Goal: Information Seeking & Learning: Learn about a topic

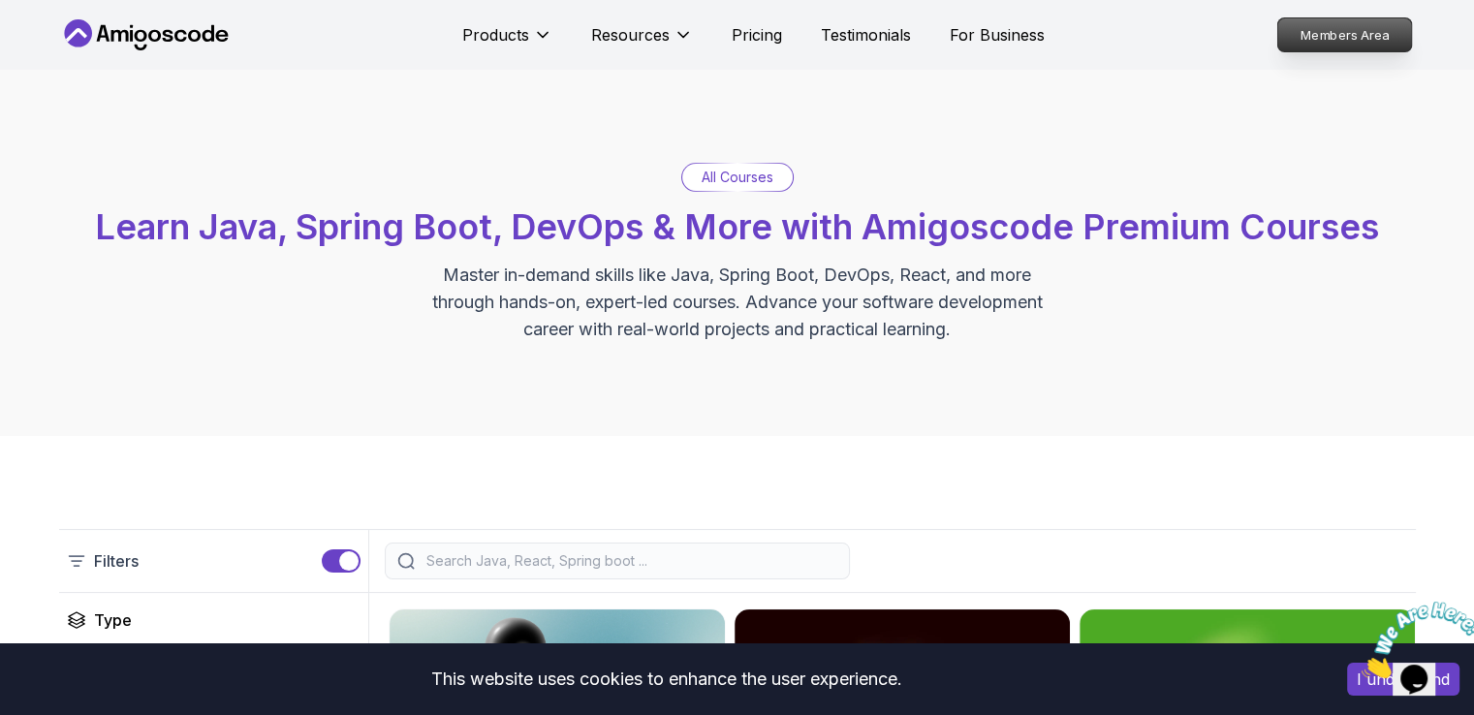
click at [1327, 40] on p "Members Area" at bounding box center [1344, 34] width 134 height 33
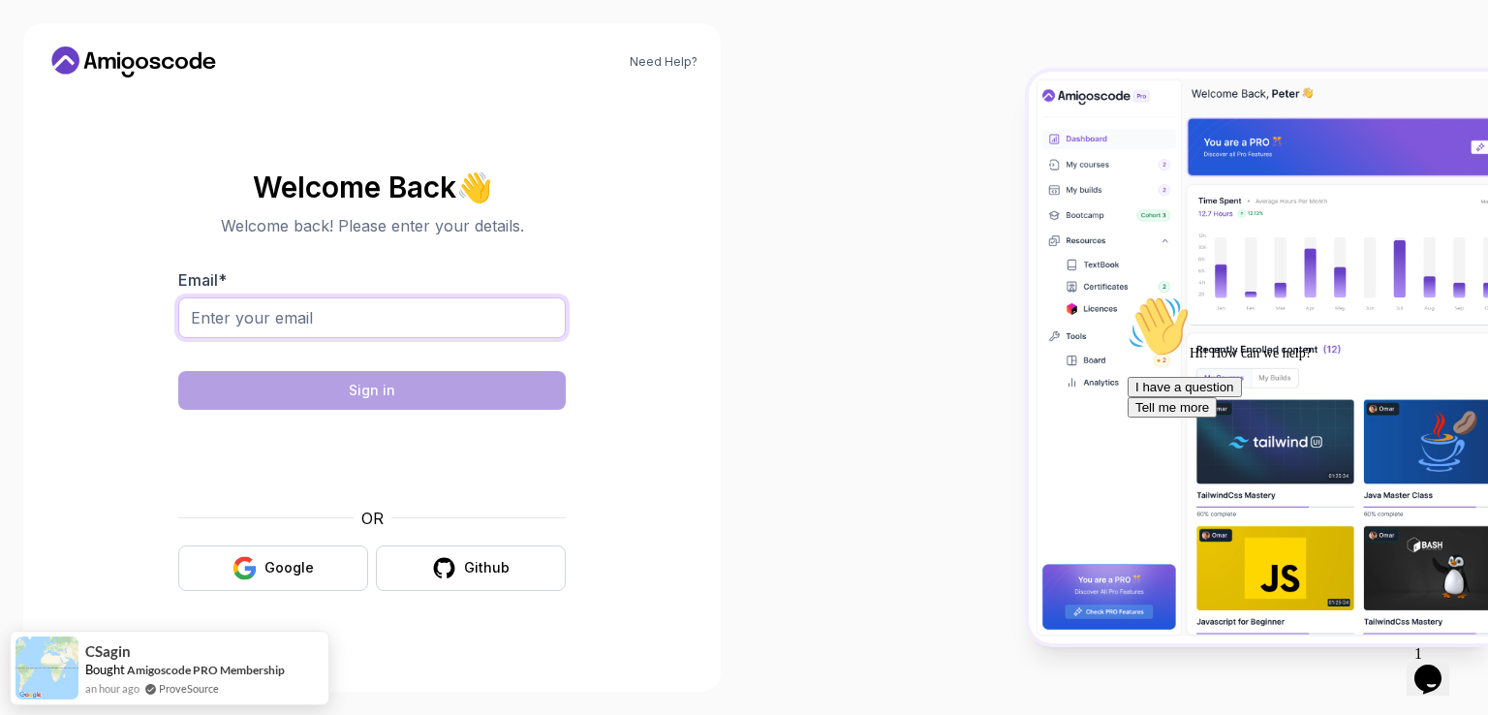
click at [364, 314] on input "Email *" at bounding box center [372, 317] width 388 height 41
click at [492, 250] on div "Welcome Back 👋 Welcome back! Please enter your details. Email * Sign in OR Goog…" at bounding box center [372, 382] width 388 height 420
click at [254, 593] on div "Welcome Back 👋 Welcome back! Please enter your details. Email * Sign in OR Goog…" at bounding box center [372, 381] width 388 height 458
click at [264, 566] on button "Google" at bounding box center [273, 569] width 190 height 46
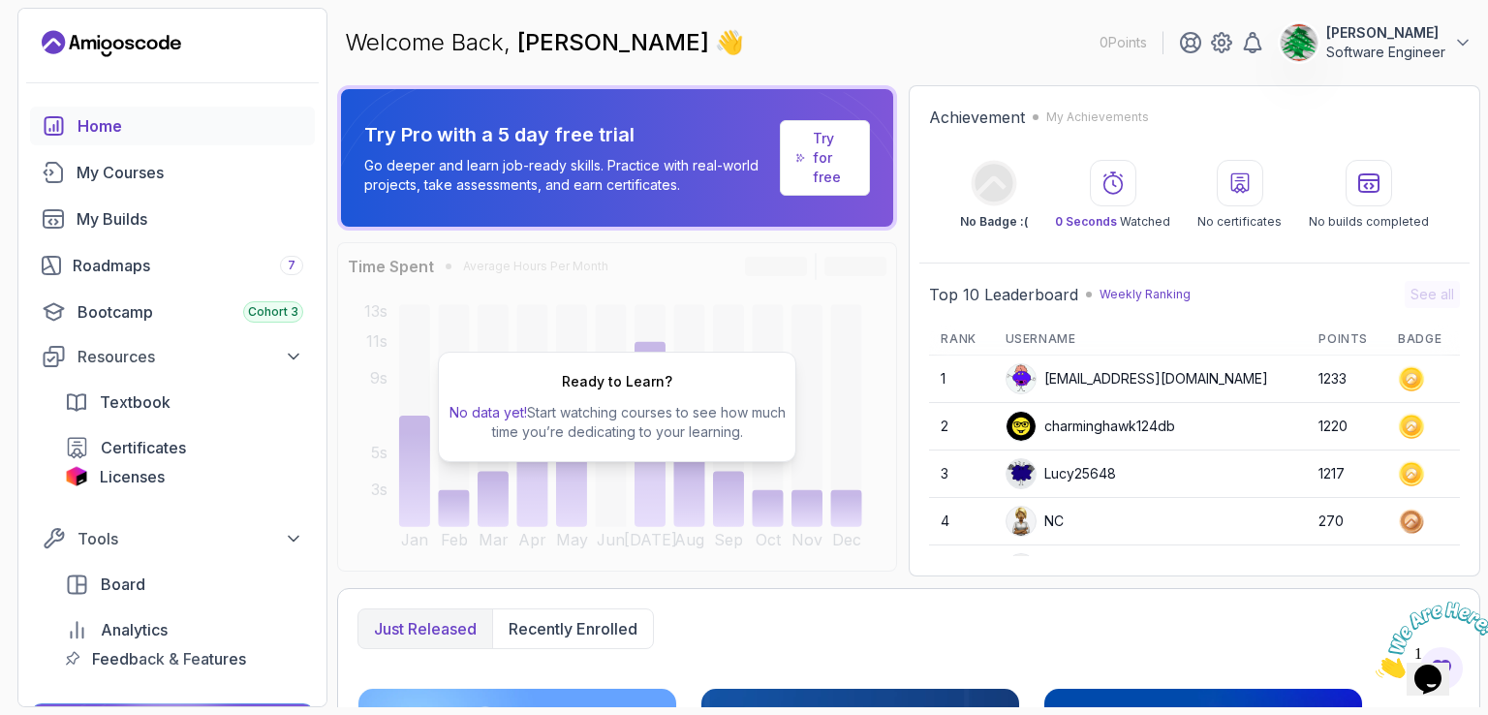
drag, startPoint x: 1473, startPoint y: 598, endPoint x: 2727, endPoint y: 858, distance: 1280.6
click at [1376, 665] on icon "Close" at bounding box center [1376, 673] width 0 height 16
click at [1349, 55] on p "Software Engineer" at bounding box center [1385, 52] width 119 height 19
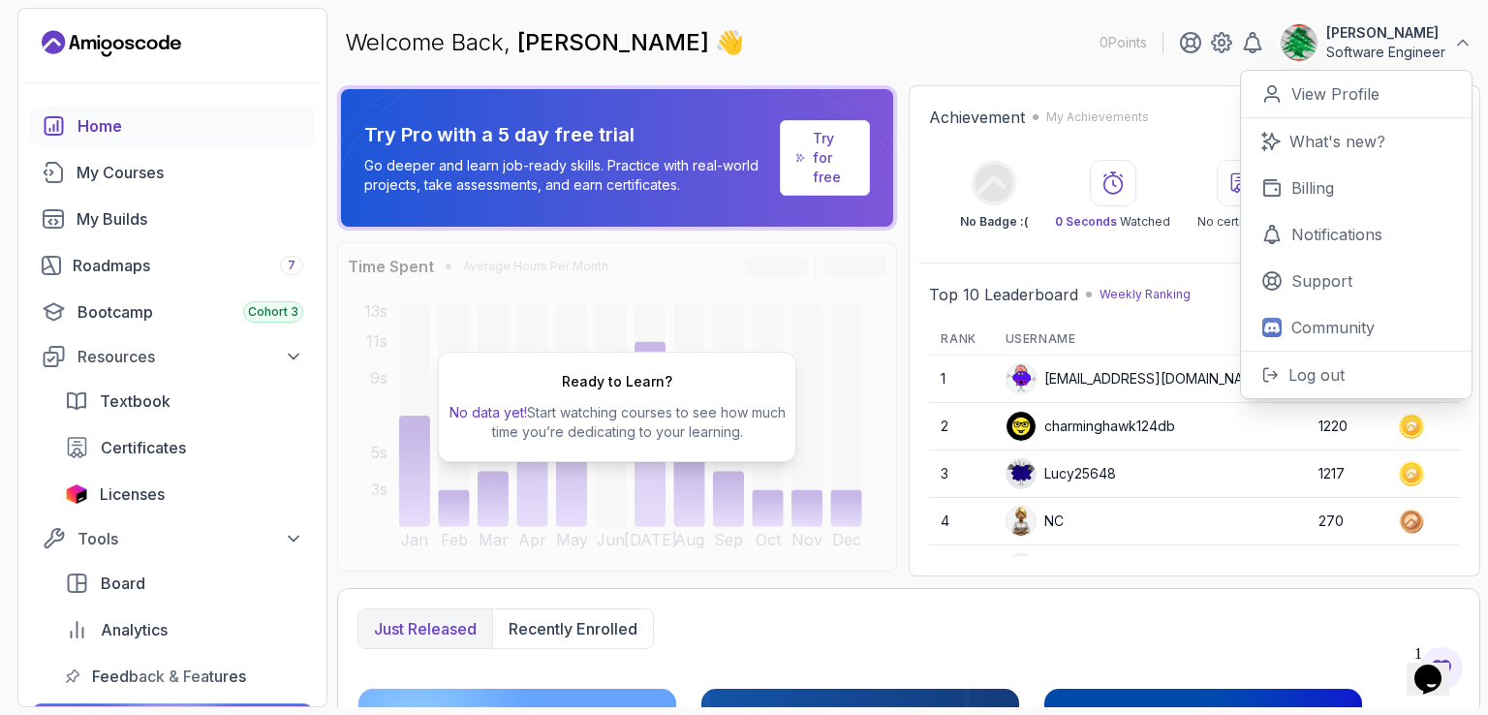
click at [1349, 55] on p "Software Engineer" at bounding box center [1385, 52] width 119 height 19
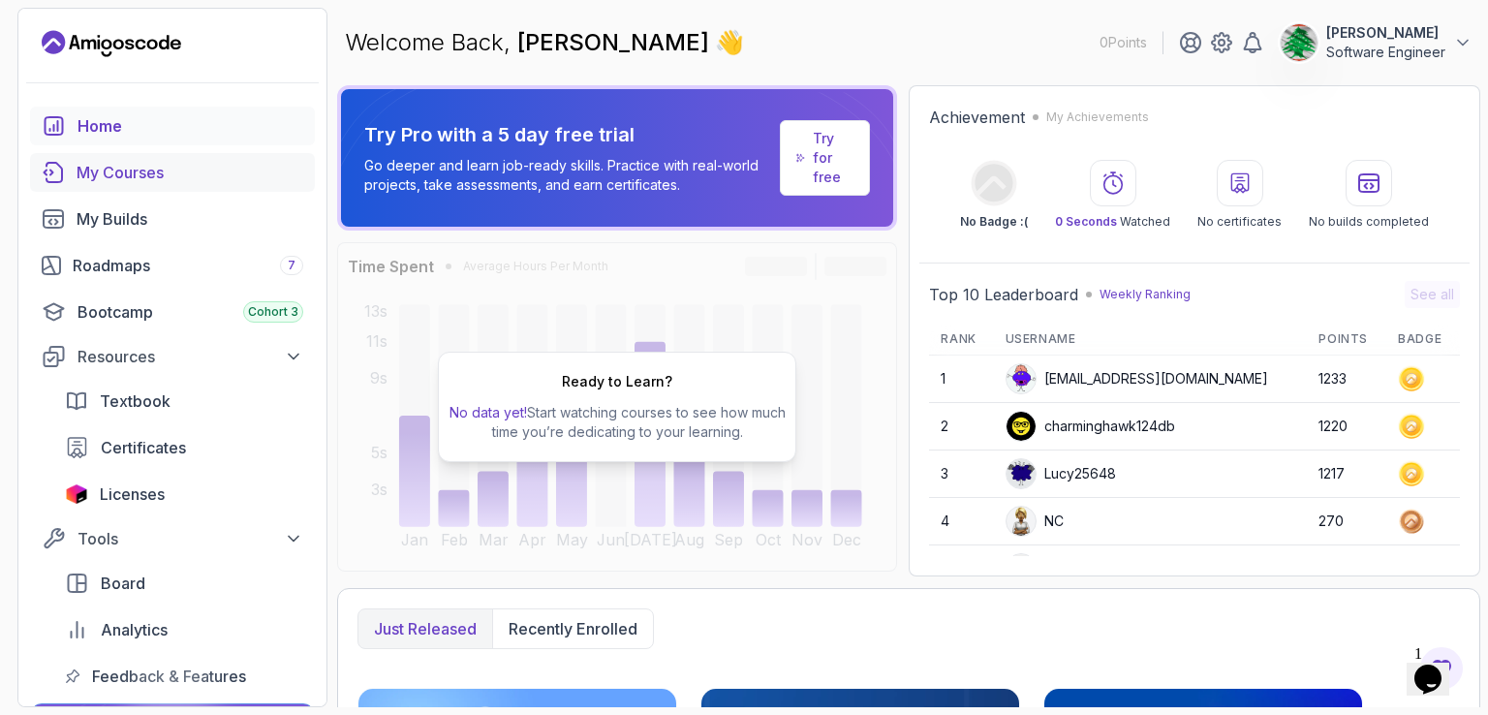
click at [132, 177] on div "My Courses" at bounding box center [190, 172] width 227 height 23
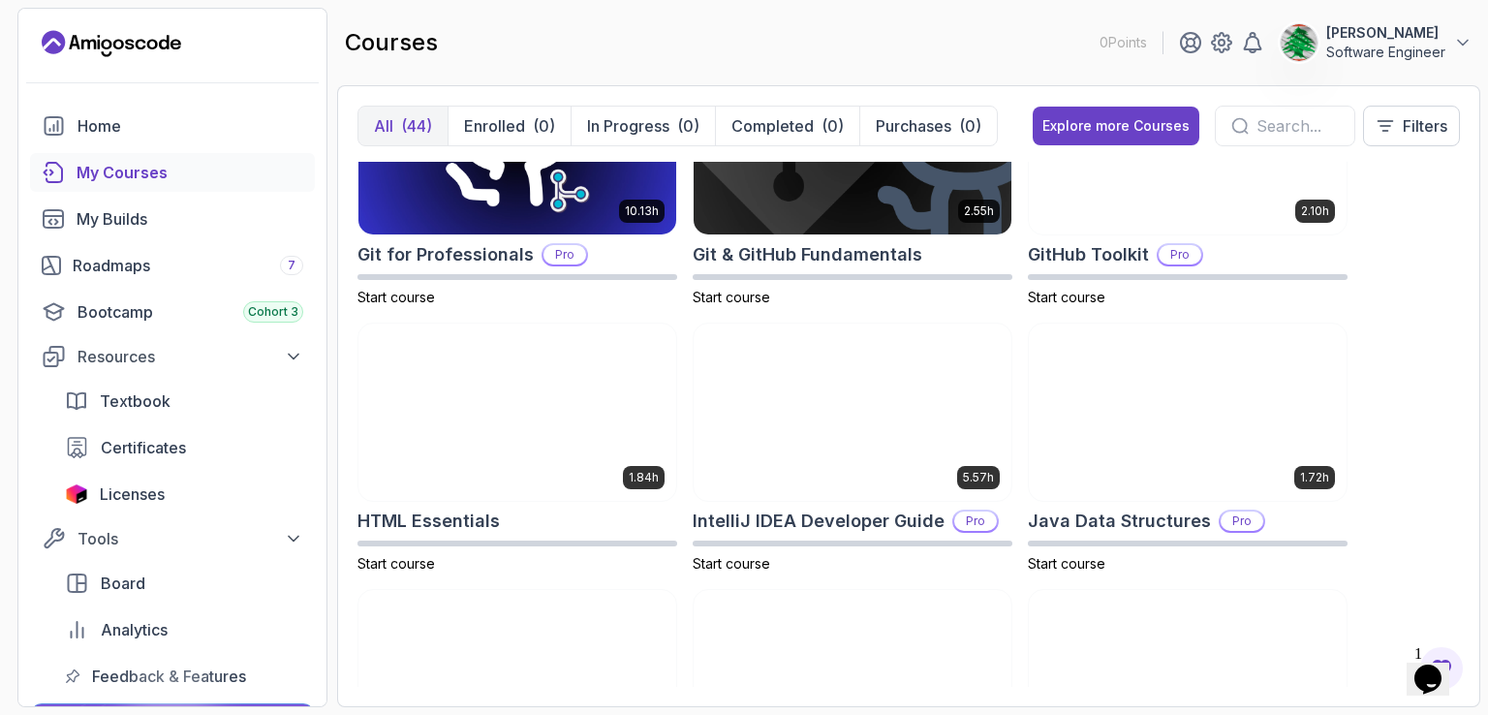
scroll to position [1066, 0]
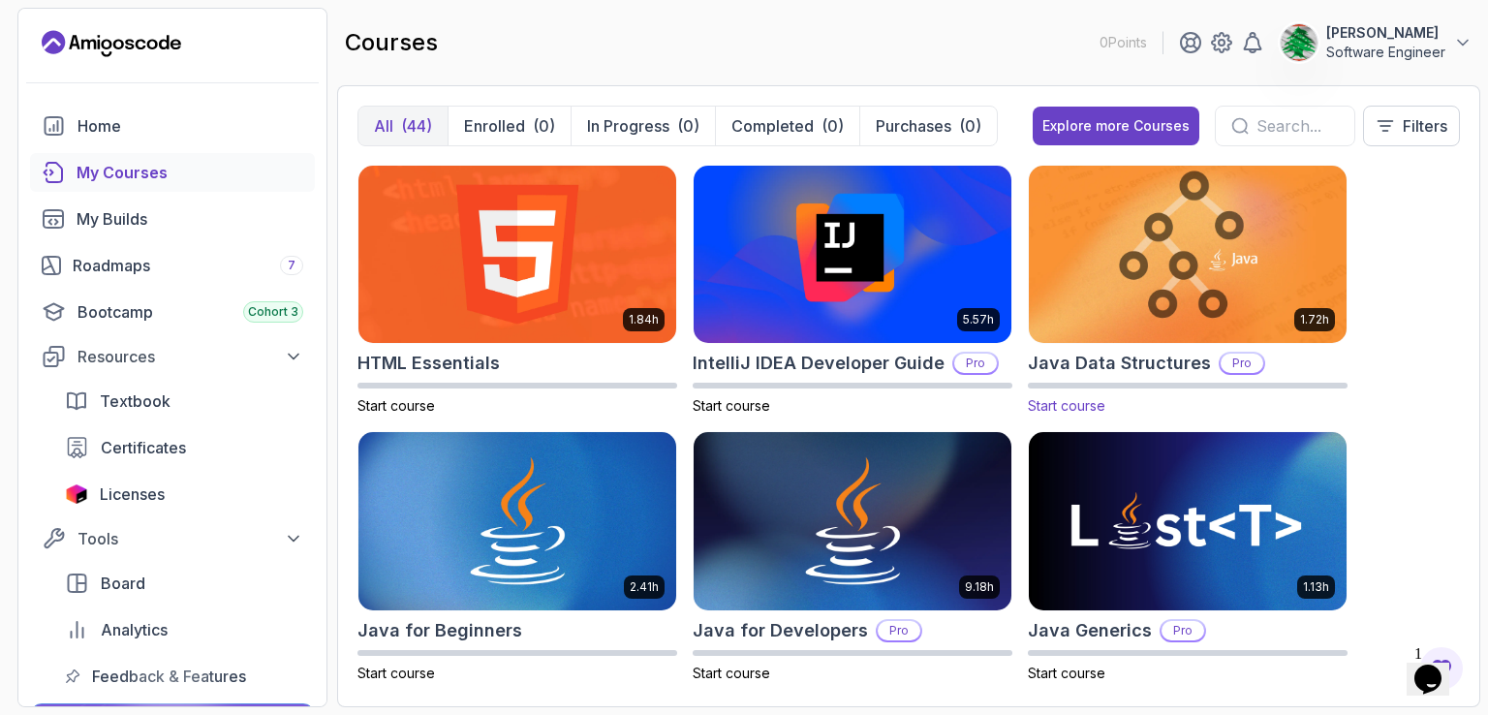
click at [1226, 241] on img at bounding box center [1187, 254] width 333 height 187
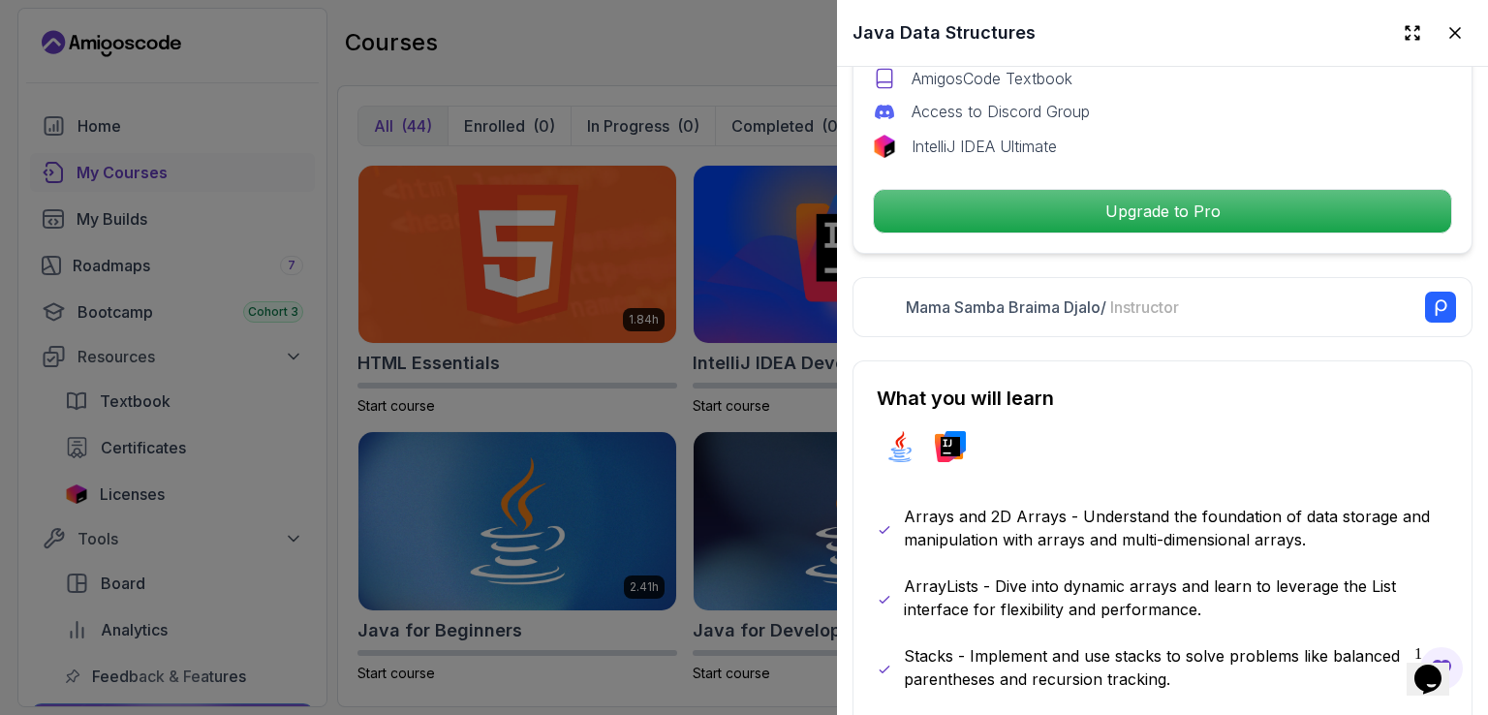
scroll to position [775, 0]
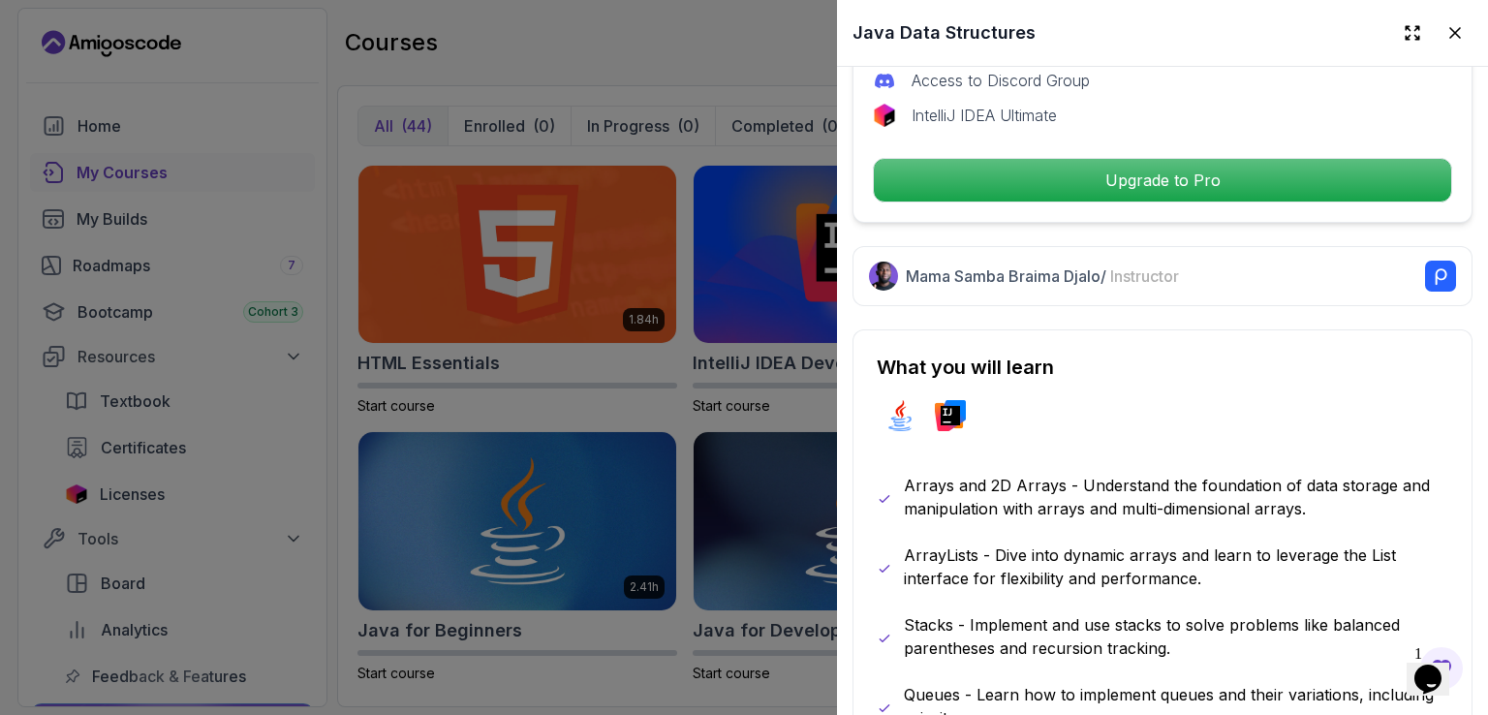
click at [1448, 17] on button at bounding box center [1455, 33] width 35 height 35
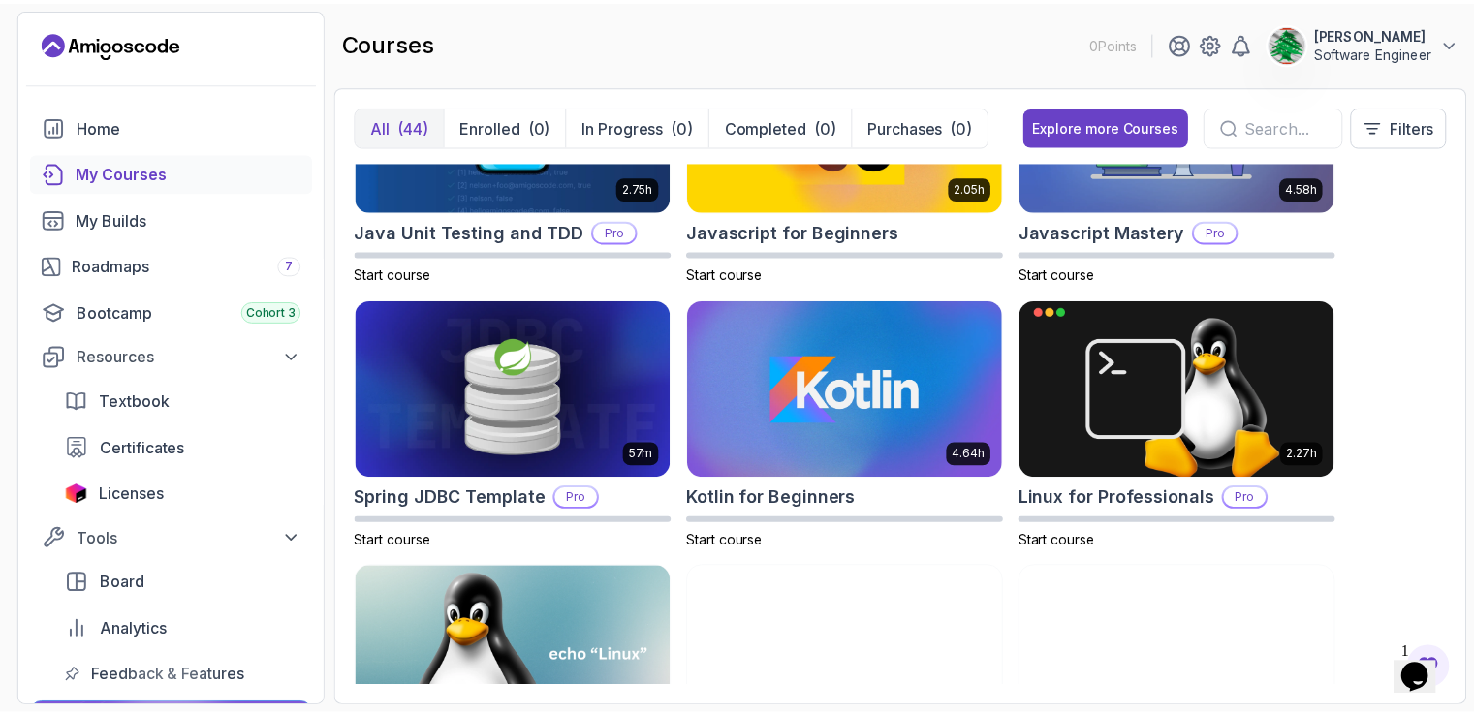
scroll to position [0, 0]
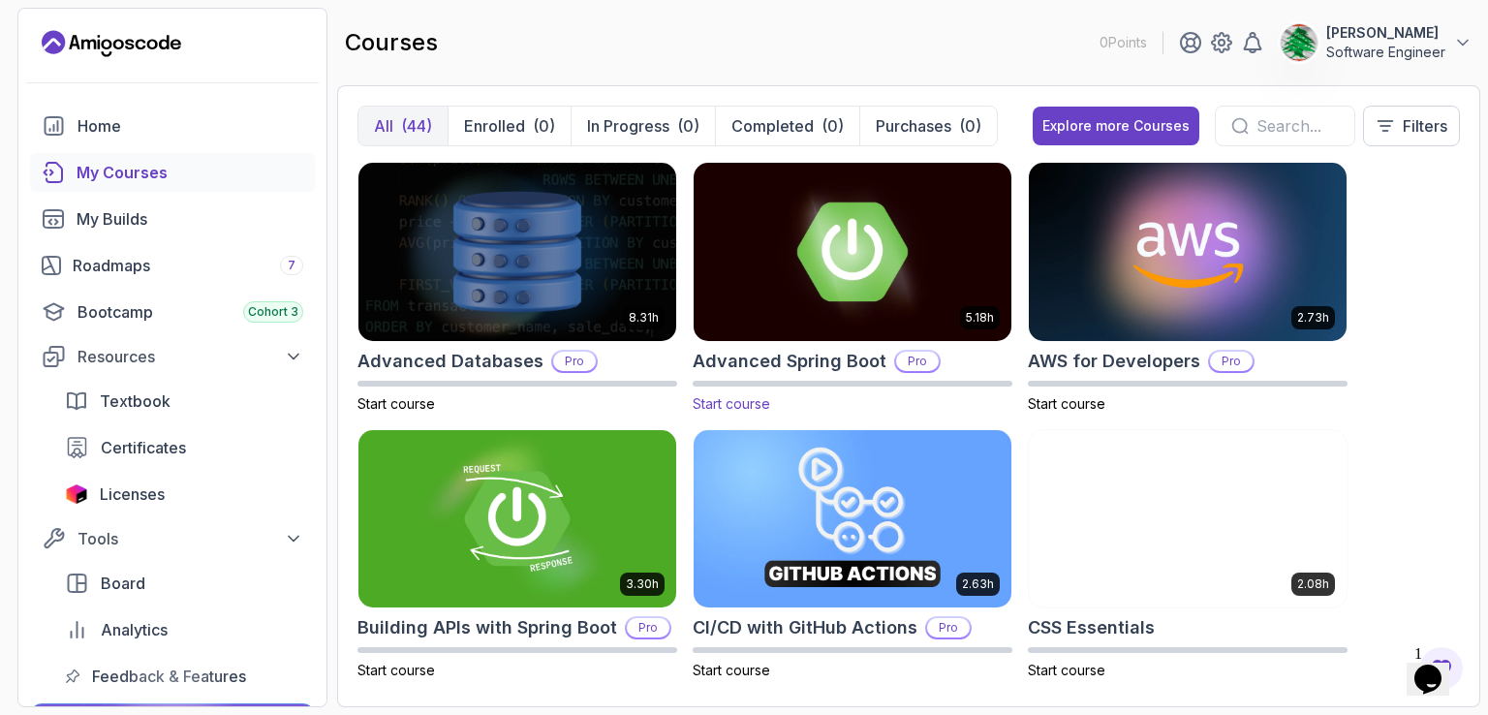
drag, startPoint x: 1257, startPoint y: 603, endPoint x: 914, endPoint y: 213, distance: 519.0
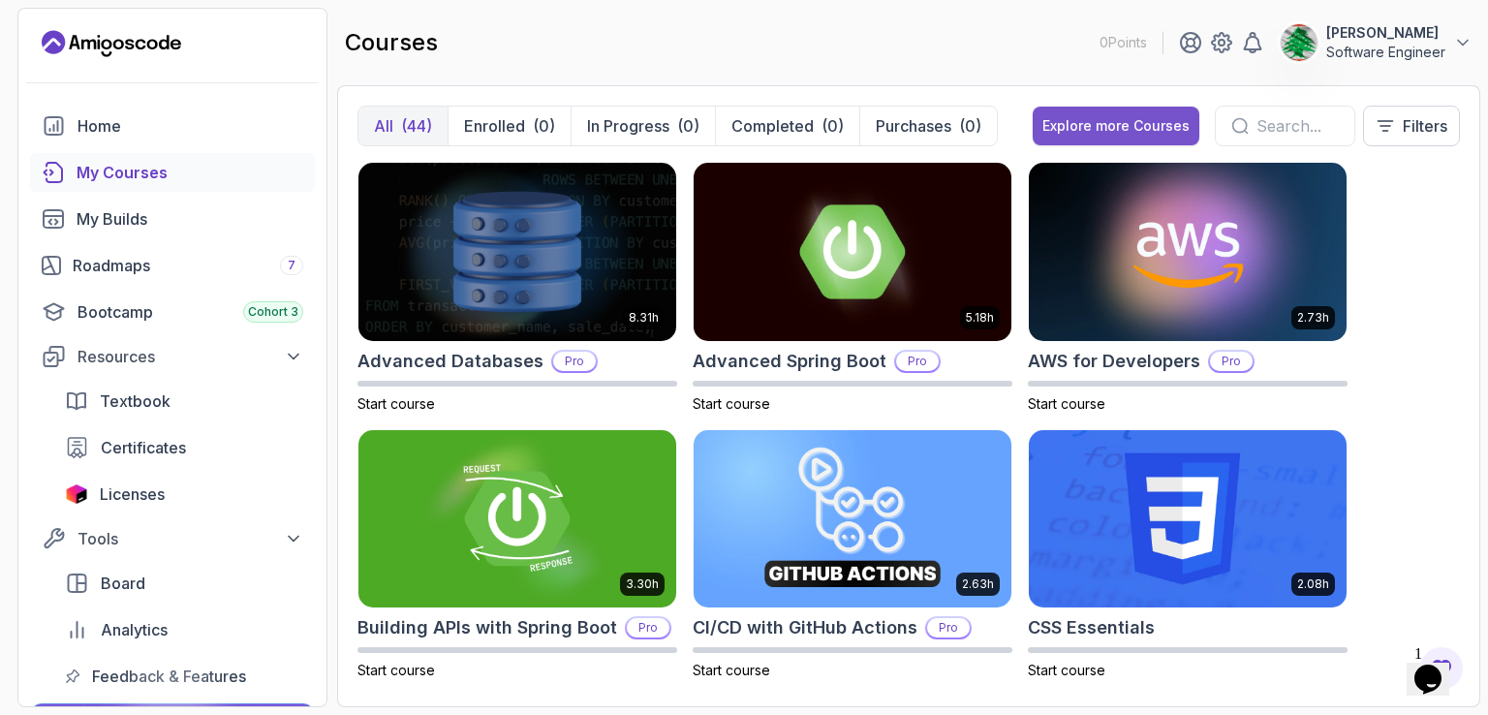
click at [1069, 126] on div "Explore more Courses" at bounding box center [1116, 125] width 147 height 19
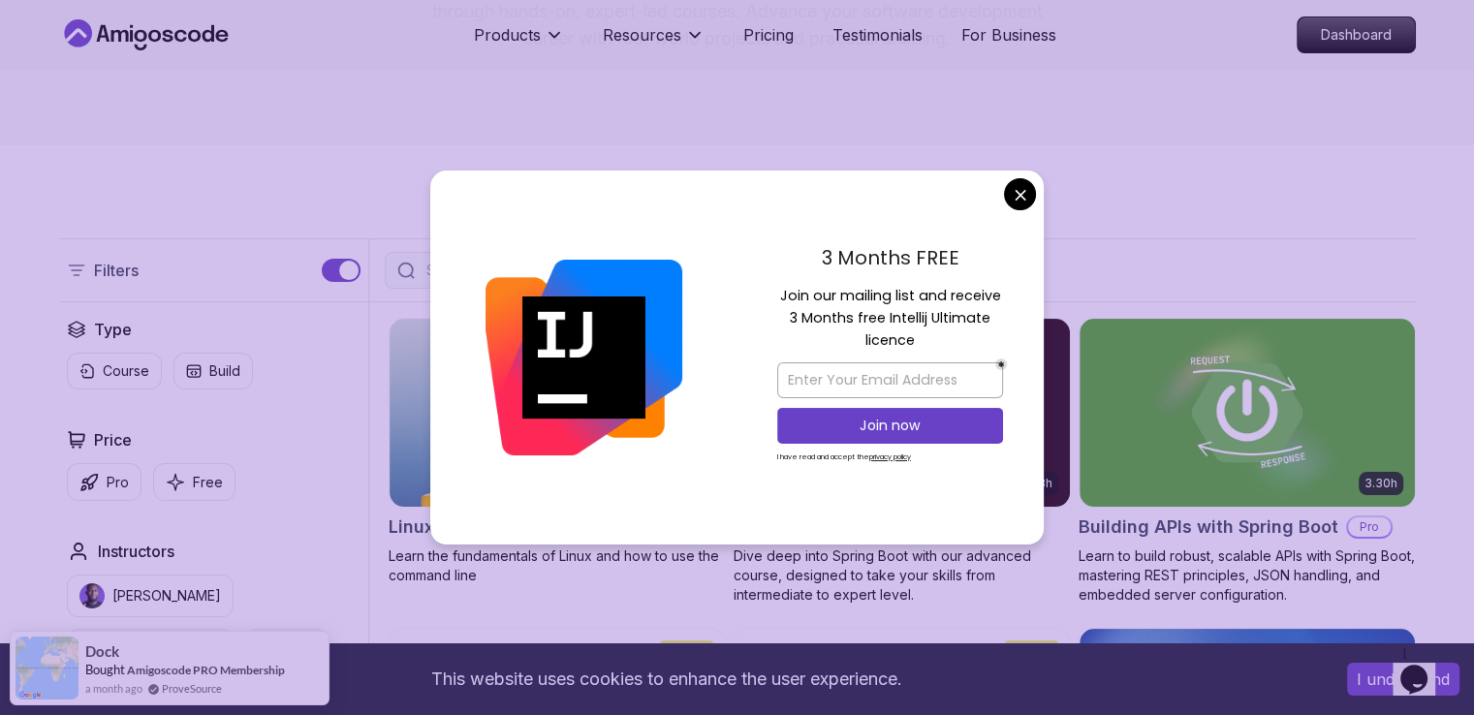
scroll to position [291, 0]
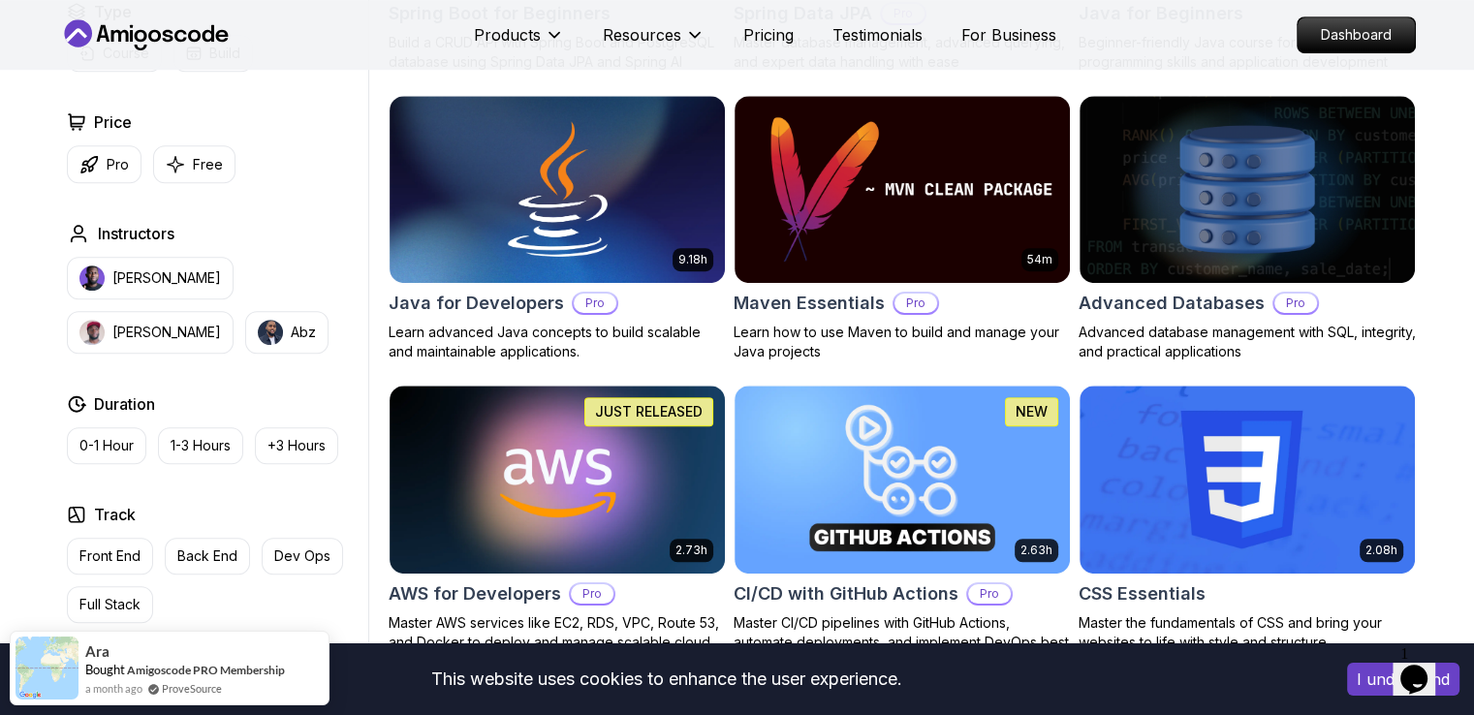
scroll to position [1066, 0]
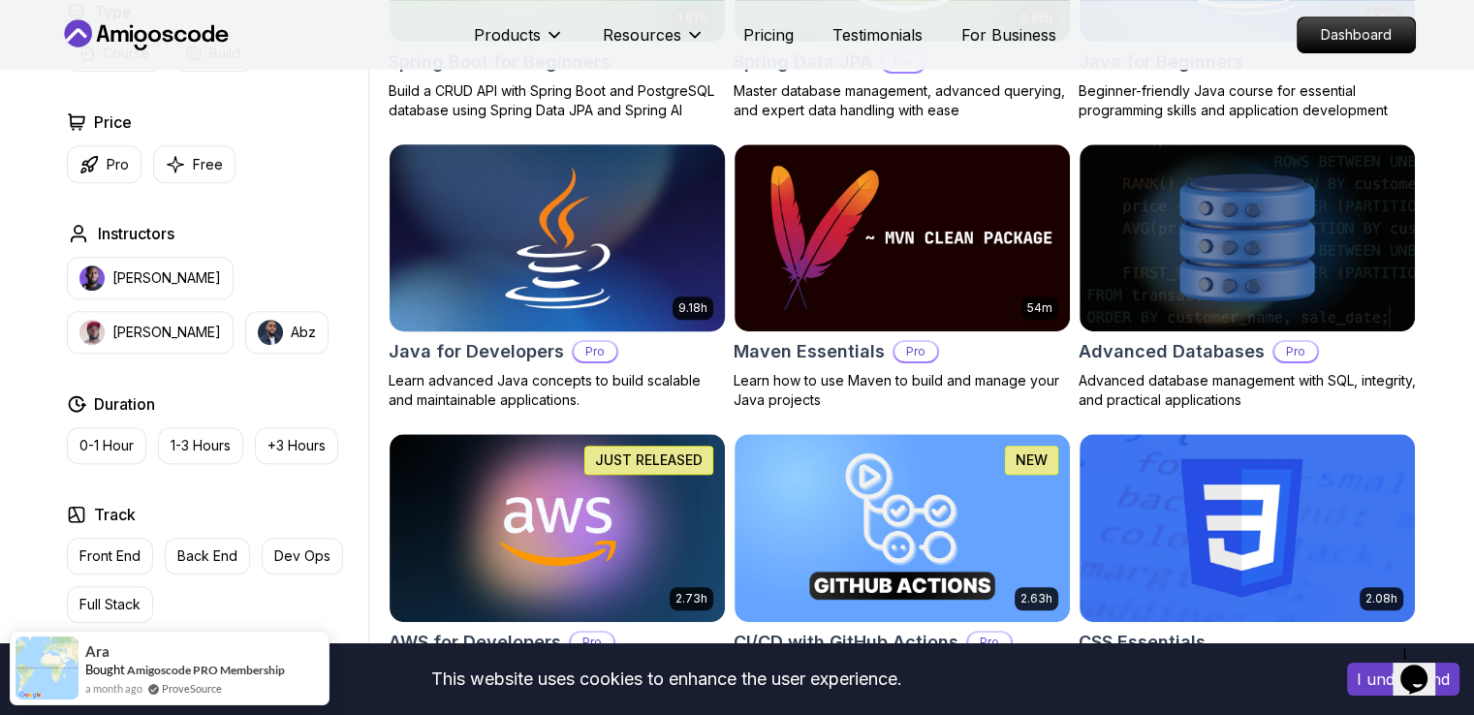
click at [557, 240] on img at bounding box center [557, 238] width 352 height 197
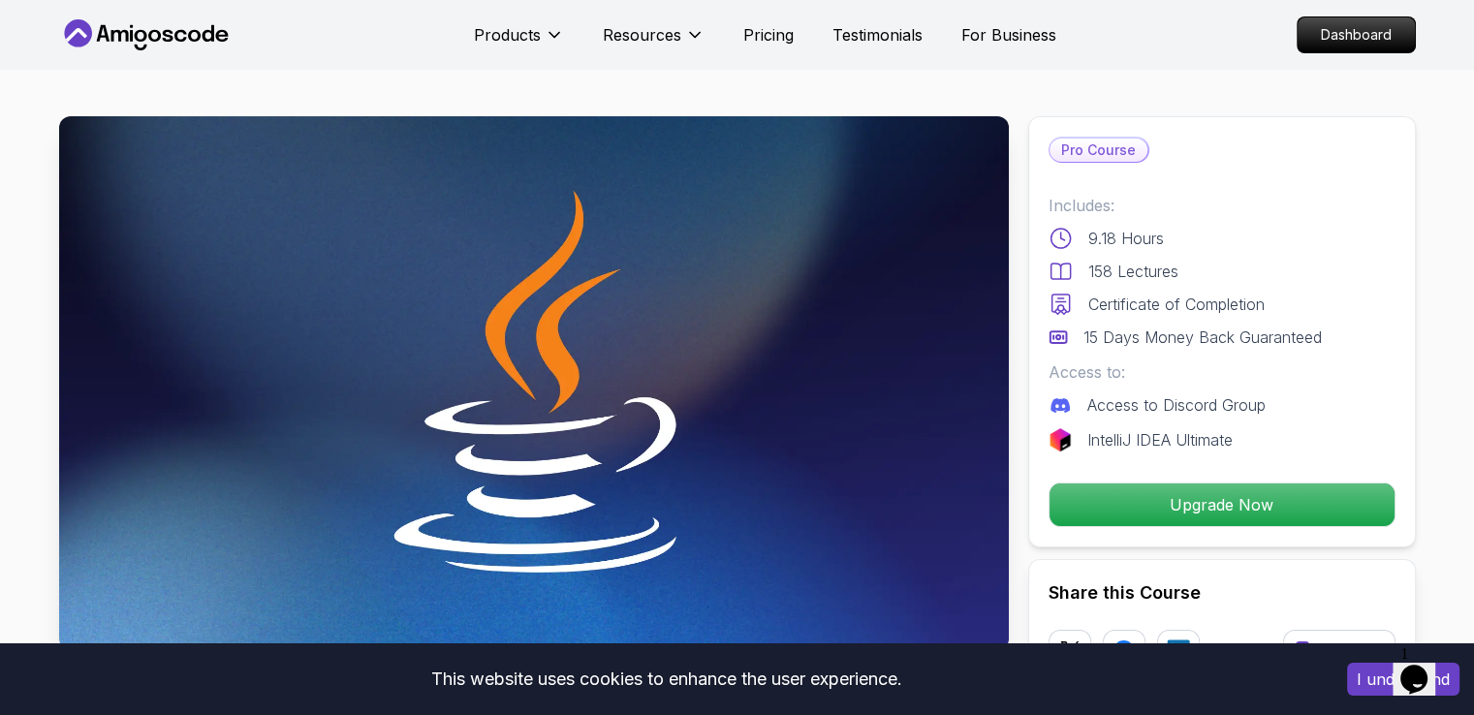
drag, startPoint x: 767, startPoint y: 277, endPoint x: 1188, endPoint y: 60, distance: 473.2
click at [1314, 17] on link "Dashboard" at bounding box center [1355, 34] width 113 height 35
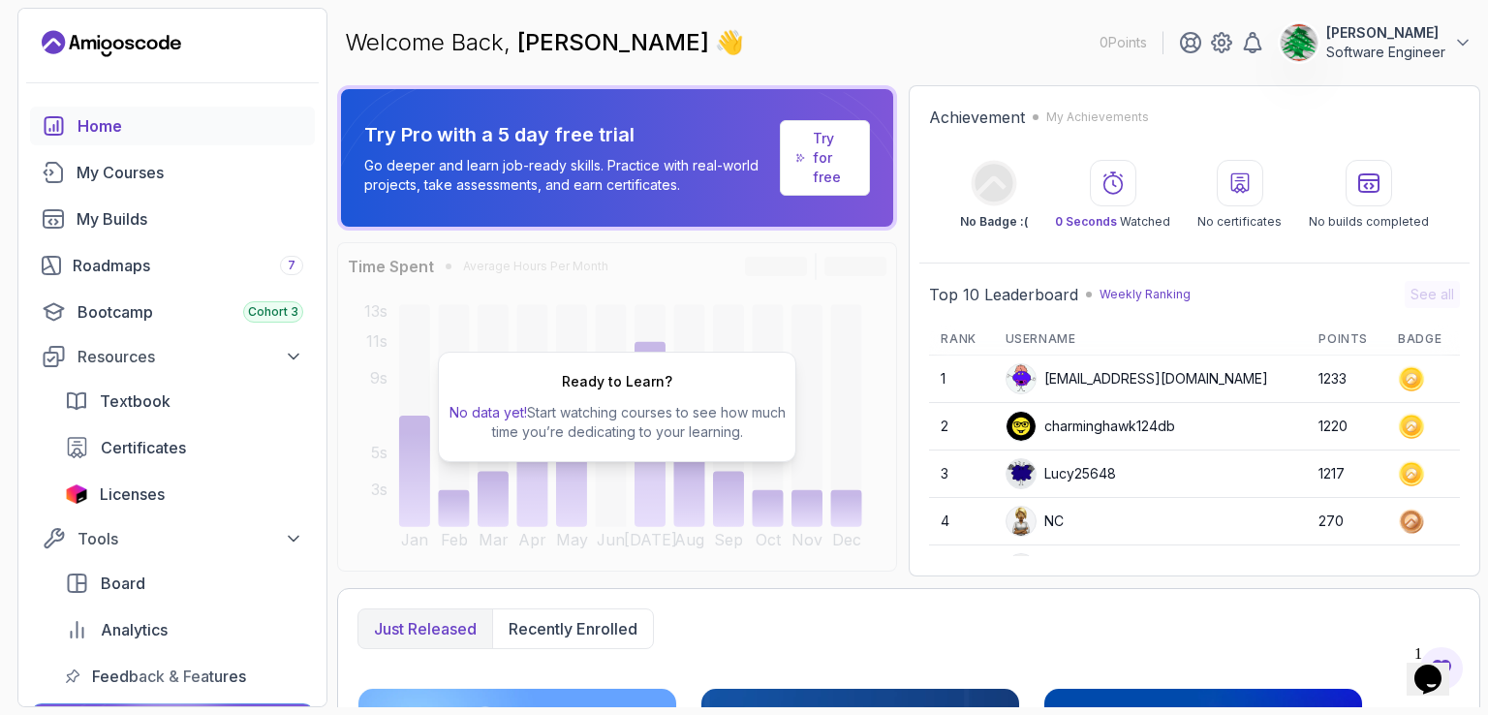
click at [1431, 45] on p "Software Engineer" at bounding box center [1385, 52] width 119 height 19
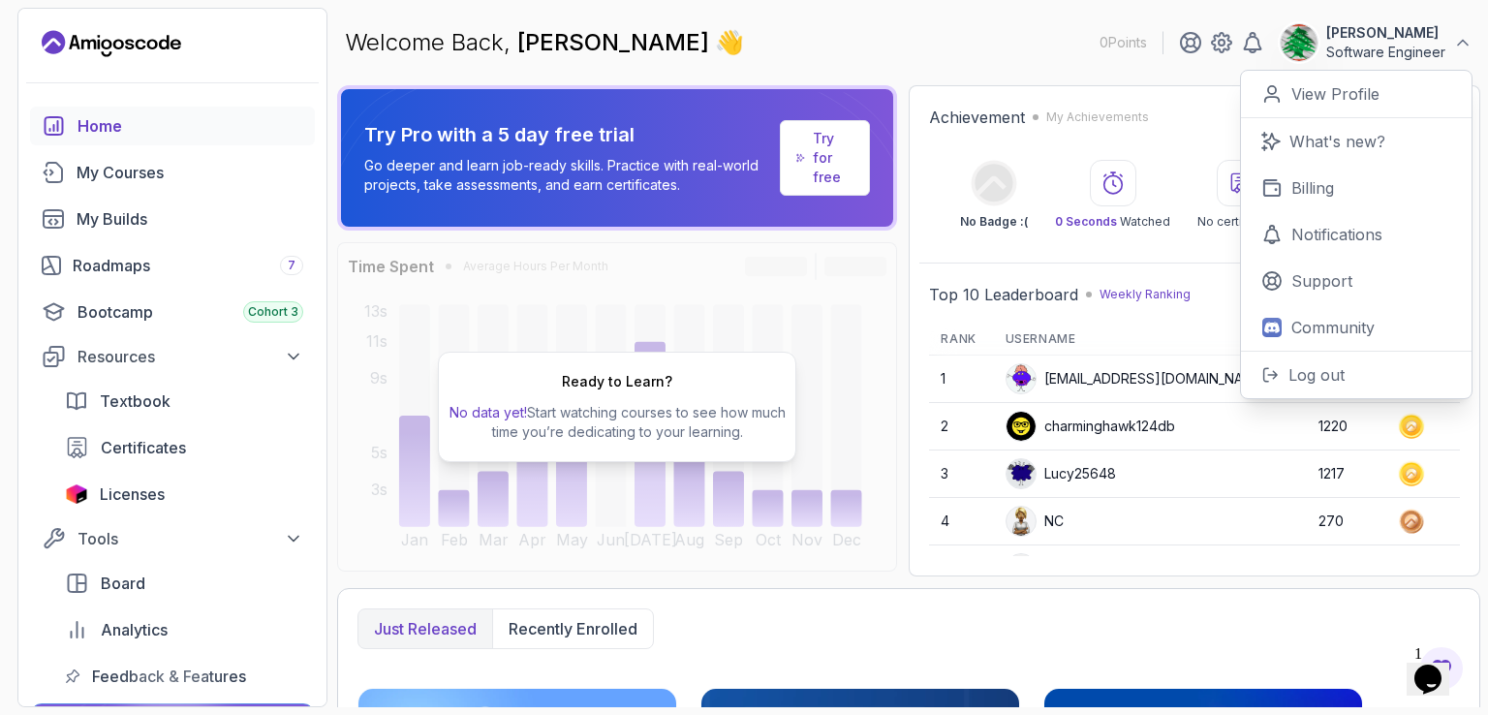
click at [376, 38] on p "Welcome Back, Mohammad Jaafar 👋" at bounding box center [544, 42] width 399 height 31
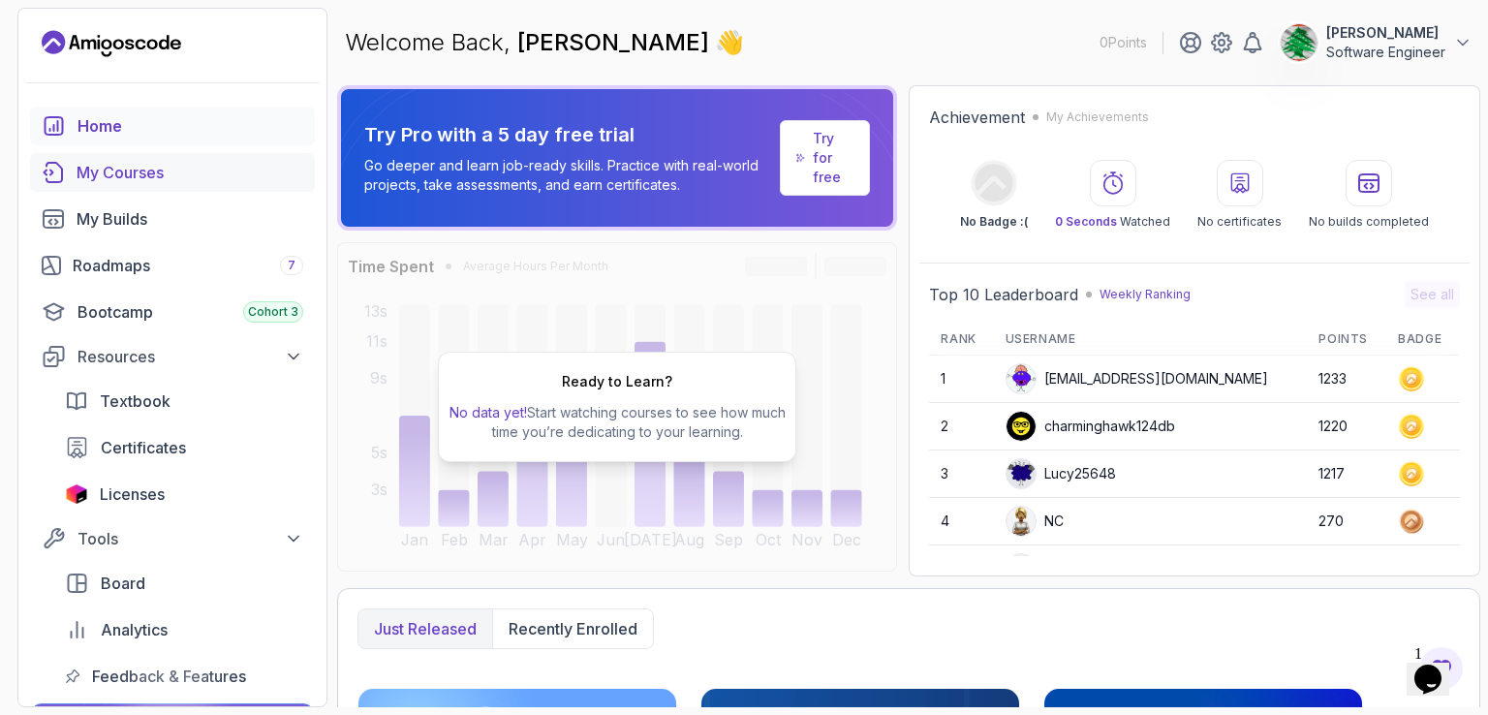
click at [155, 181] on div "My Courses" at bounding box center [190, 172] width 227 height 23
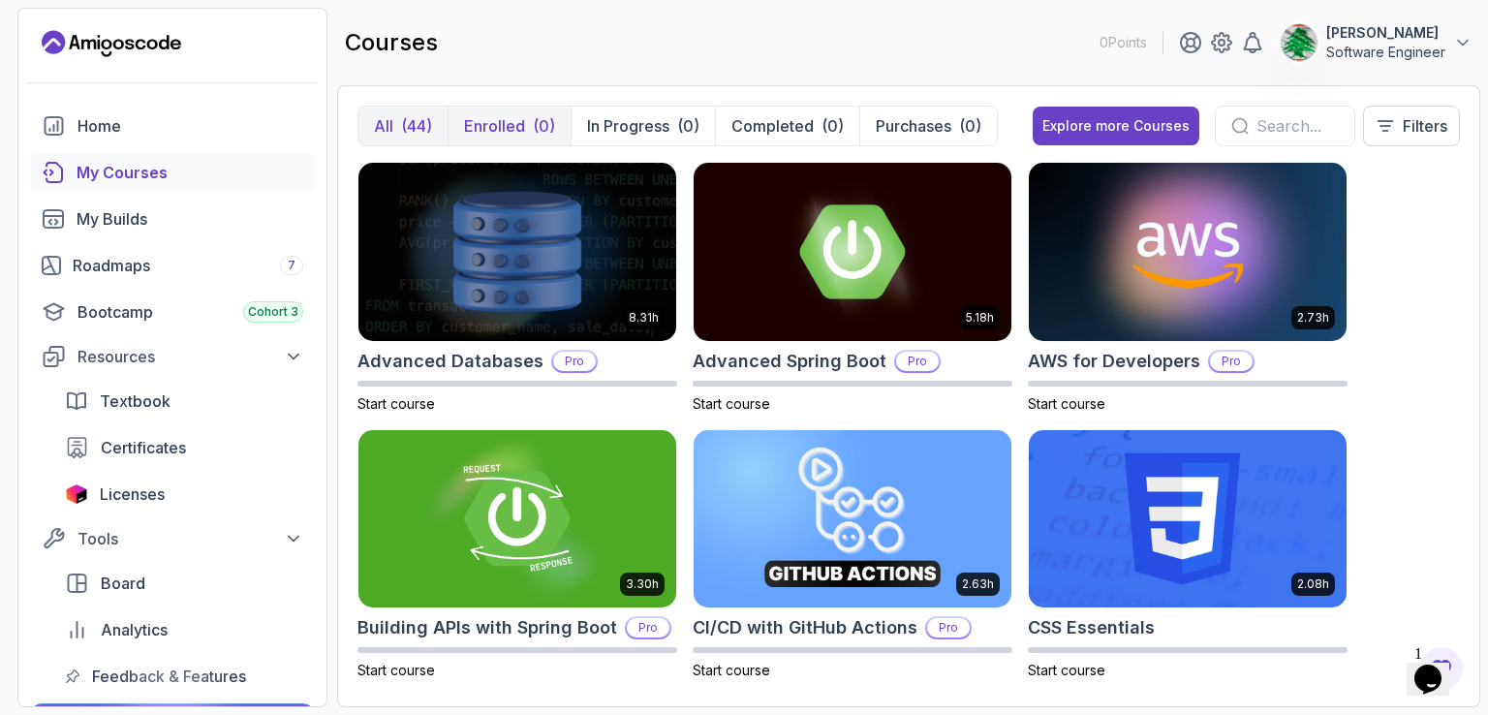
click at [522, 107] on button "Enrolled (0)" at bounding box center [509, 126] width 123 height 39
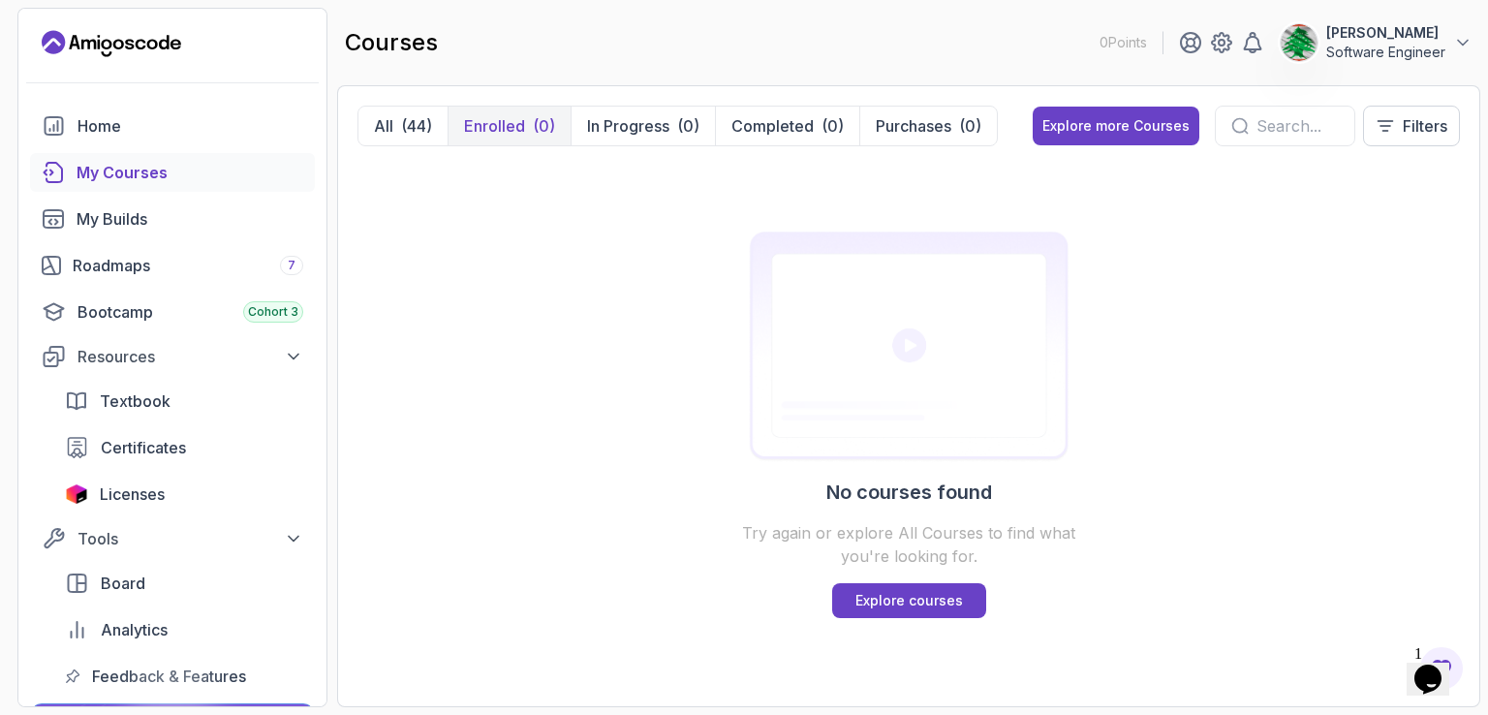
click at [1348, 30] on p "Mohammad Jaafar" at bounding box center [1385, 32] width 119 height 19
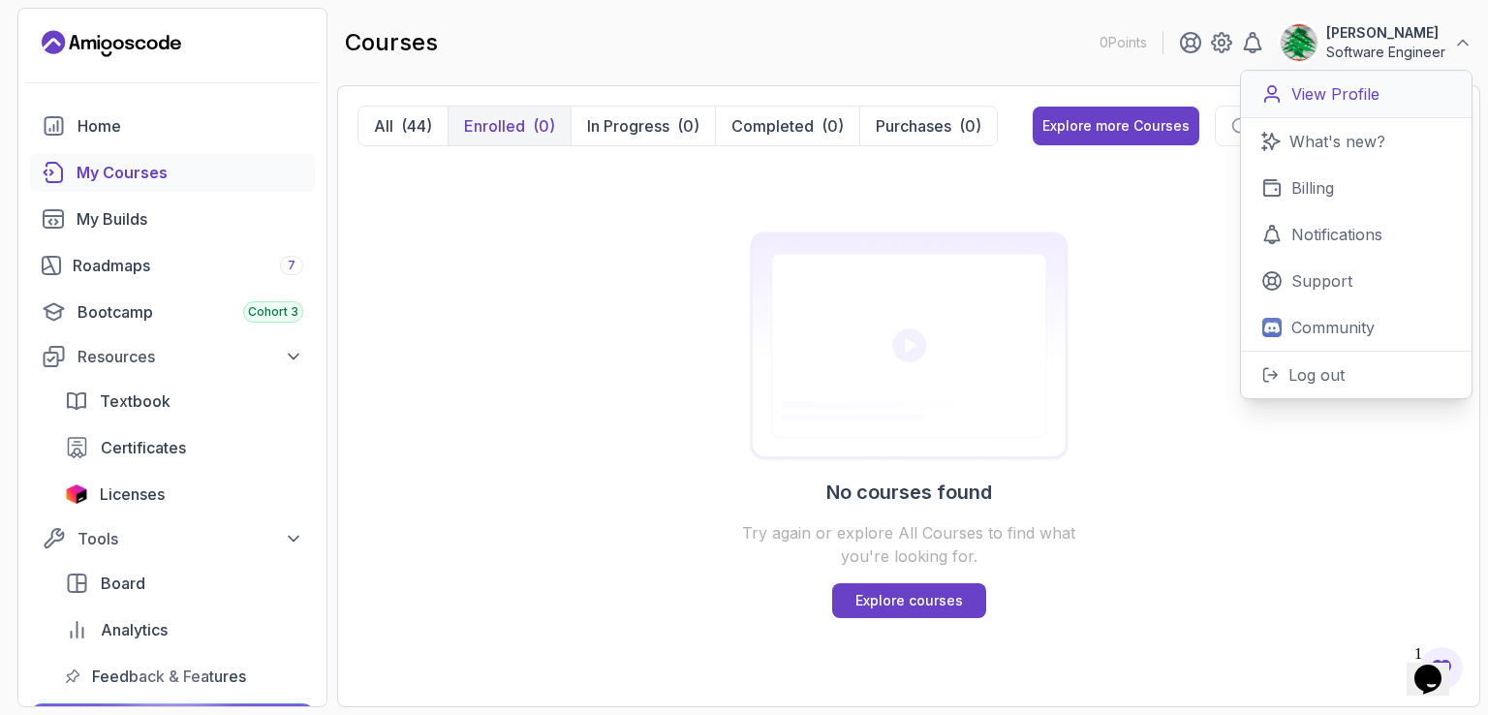
click at [1353, 93] on p "View Profile" at bounding box center [1336, 93] width 88 height 23
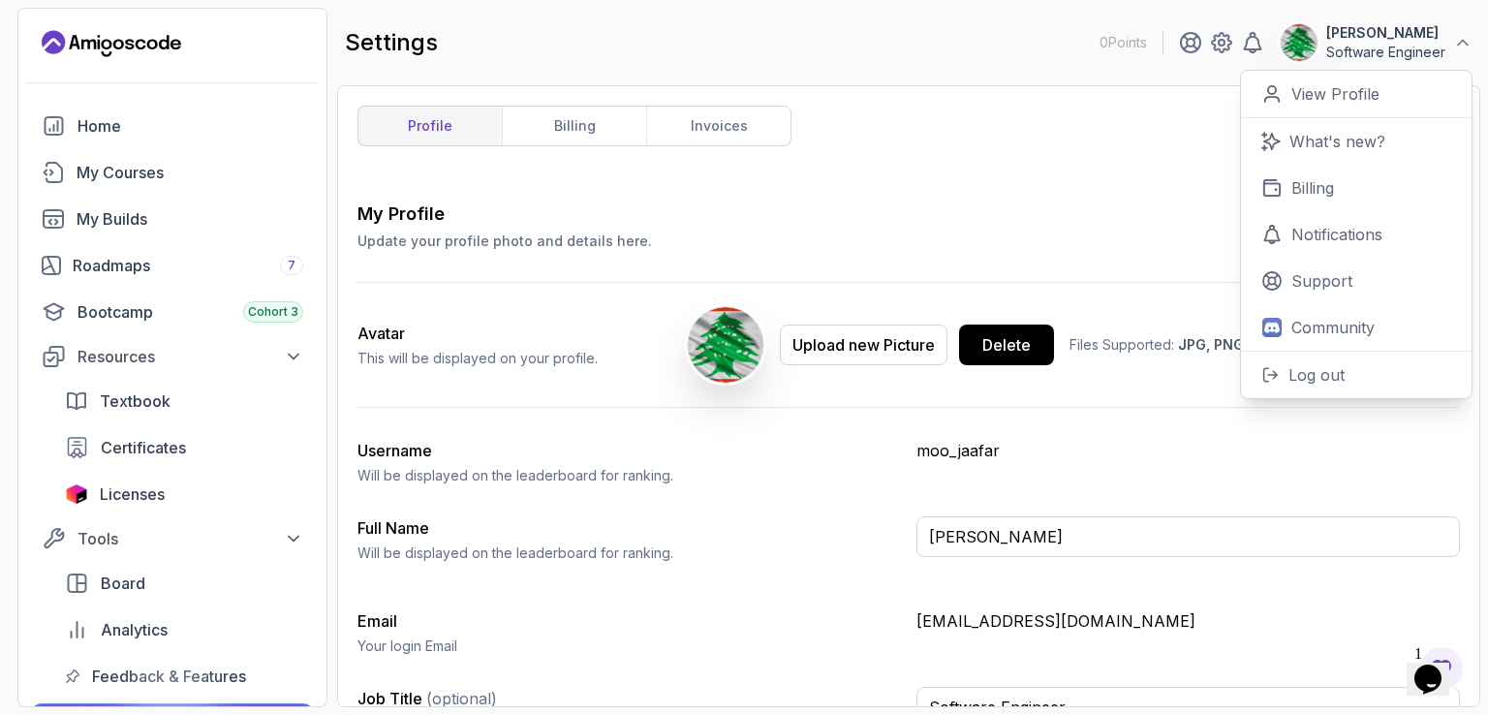
click at [984, 152] on div "profile billing invoices My Profile Update your profile photo and details here.…" at bounding box center [909, 396] width 1103 height 581
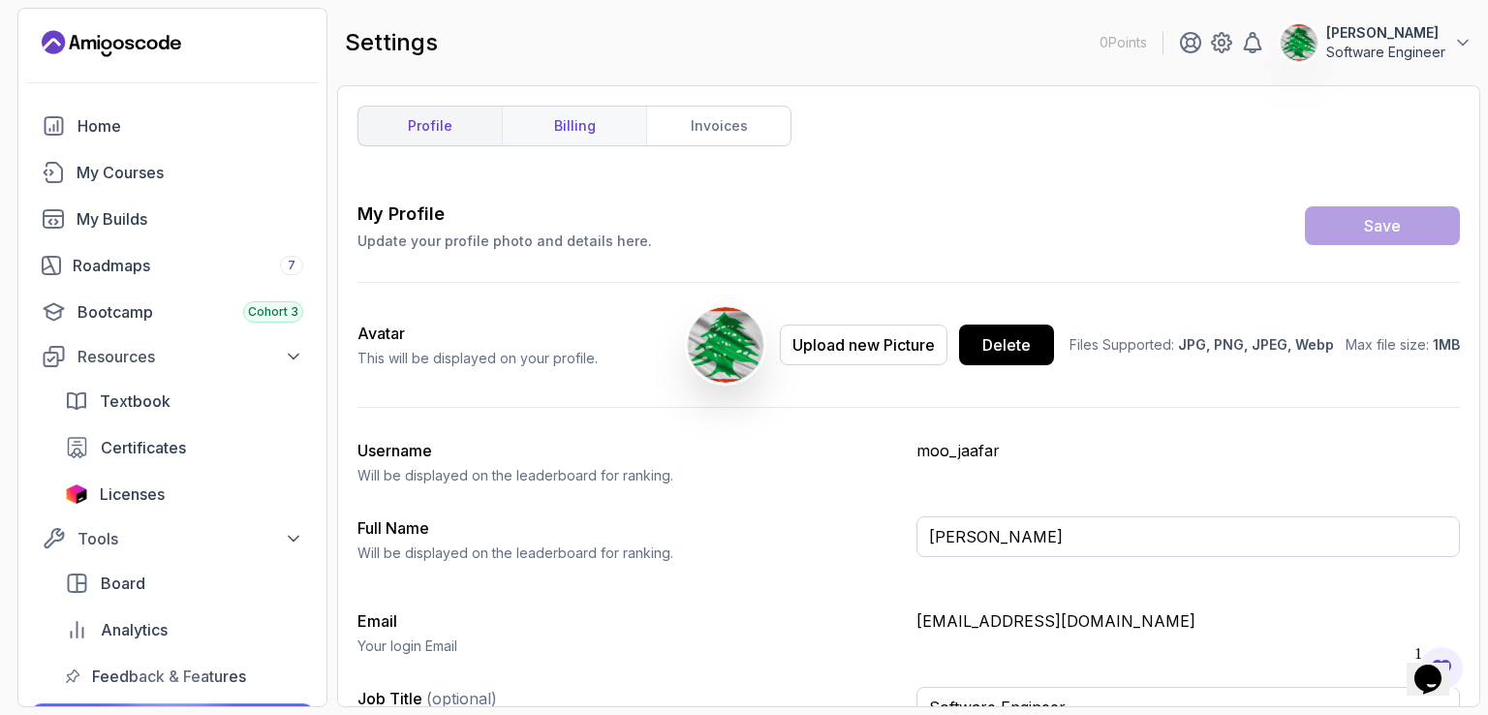
click at [596, 122] on link "billing" at bounding box center [574, 126] width 144 height 39
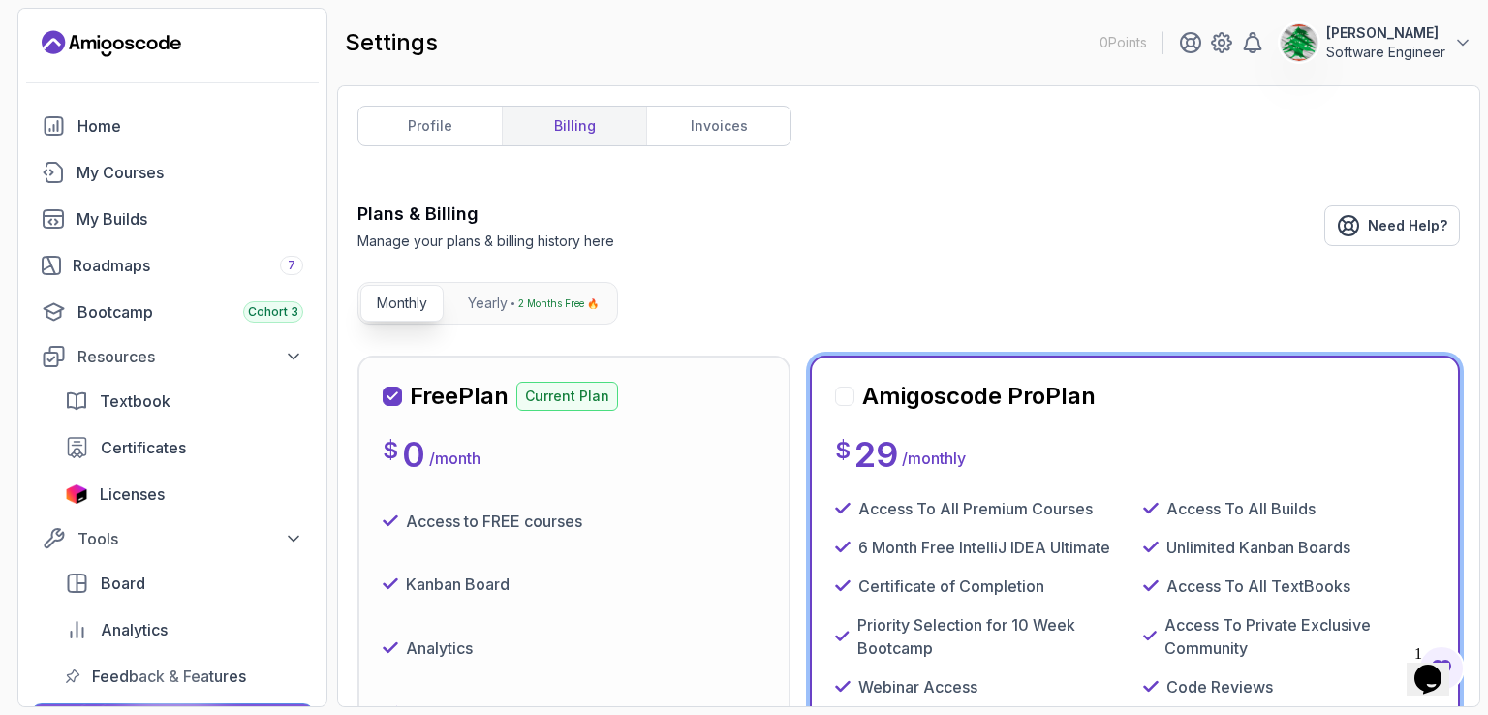
click at [671, 106] on div "profile billing invoices" at bounding box center [575, 126] width 434 height 41
click at [686, 136] on link "invoices" at bounding box center [718, 126] width 144 height 39
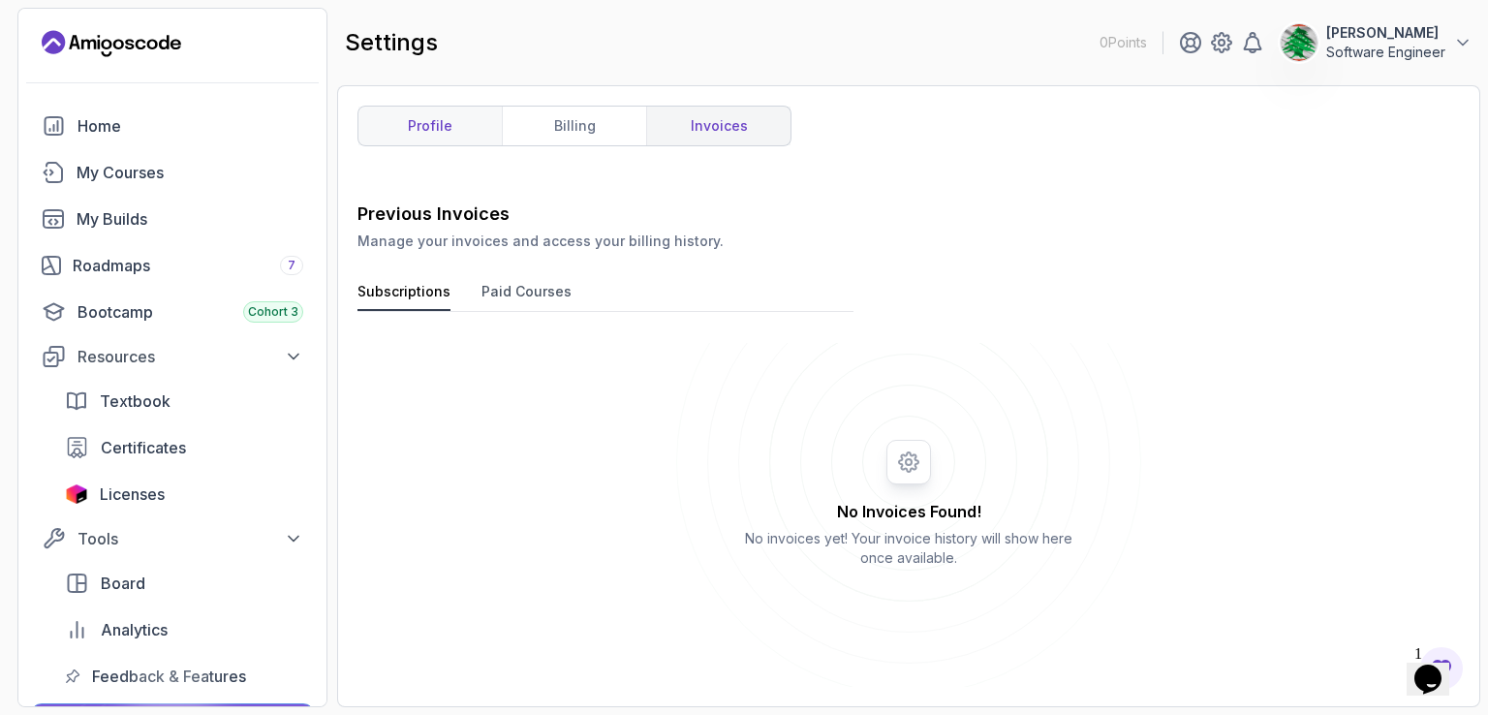
click at [437, 126] on link "profile" at bounding box center [430, 126] width 143 height 39
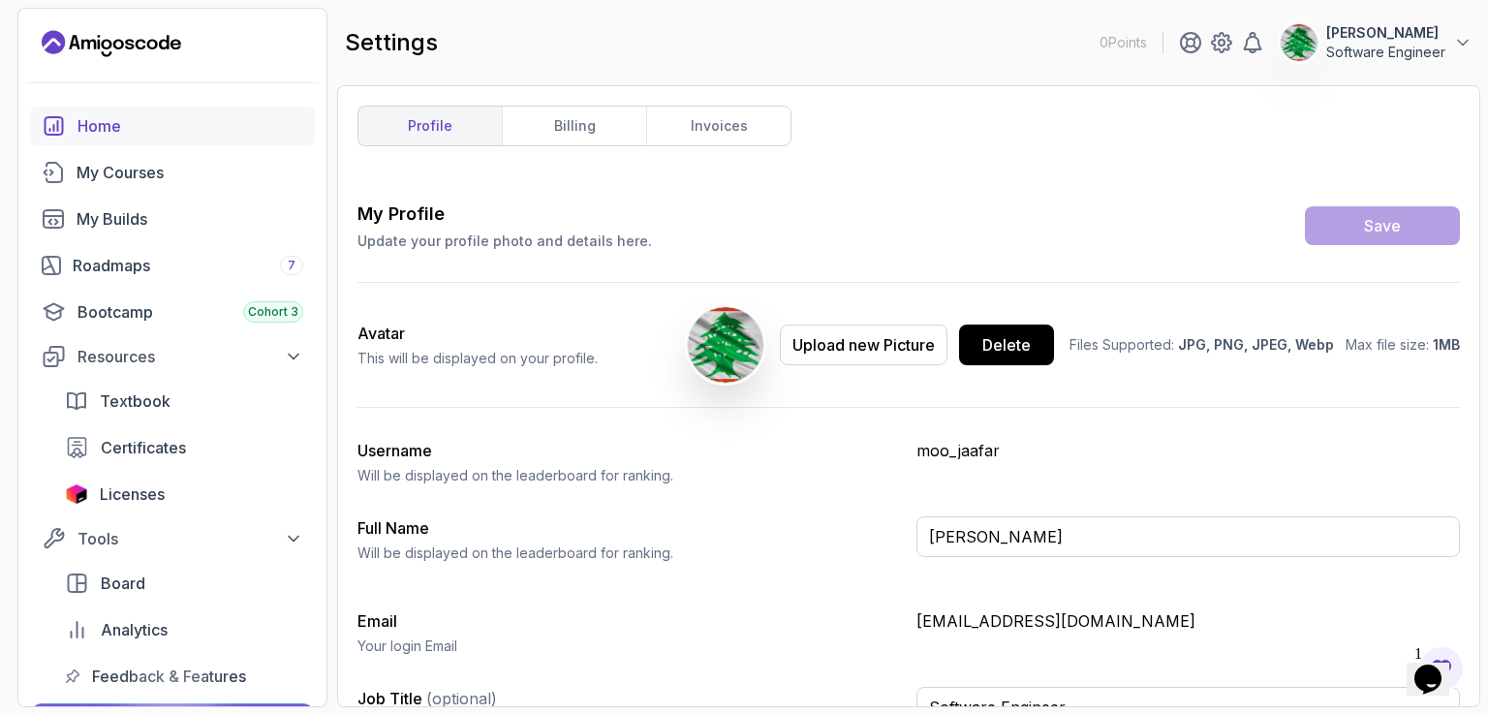
click at [71, 133] on link "Home" at bounding box center [172, 126] width 285 height 39
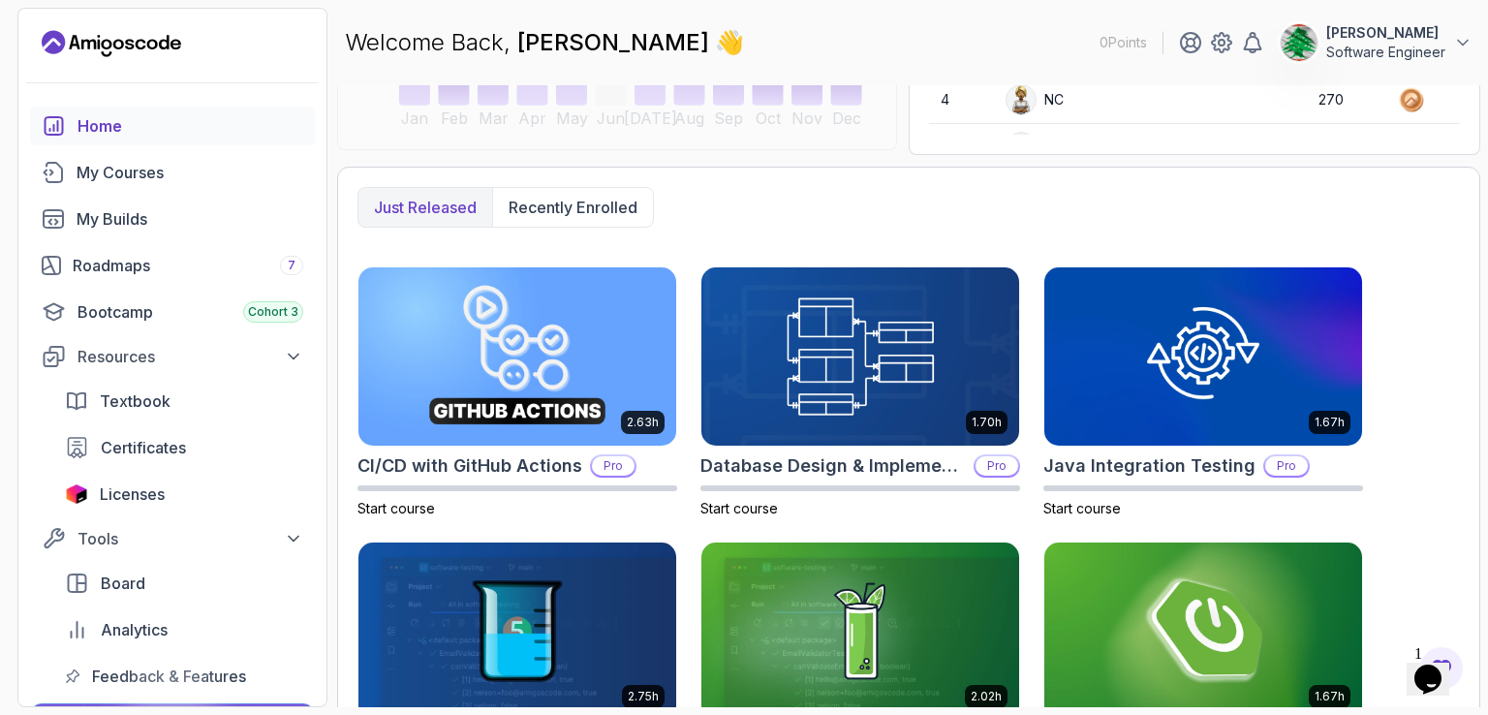
scroll to position [388, 0]
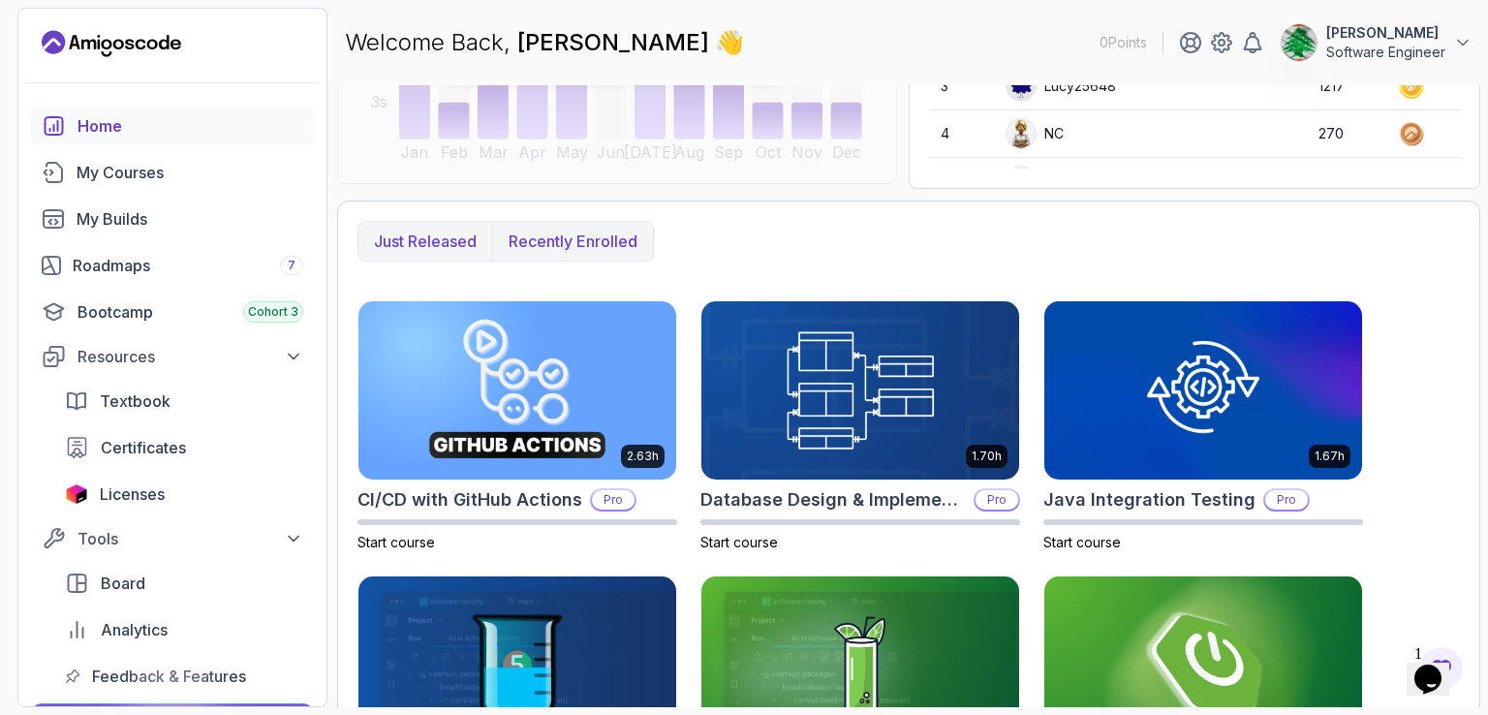
click at [601, 237] on p "Recently enrolled" at bounding box center [573, 241] width 129 height 23
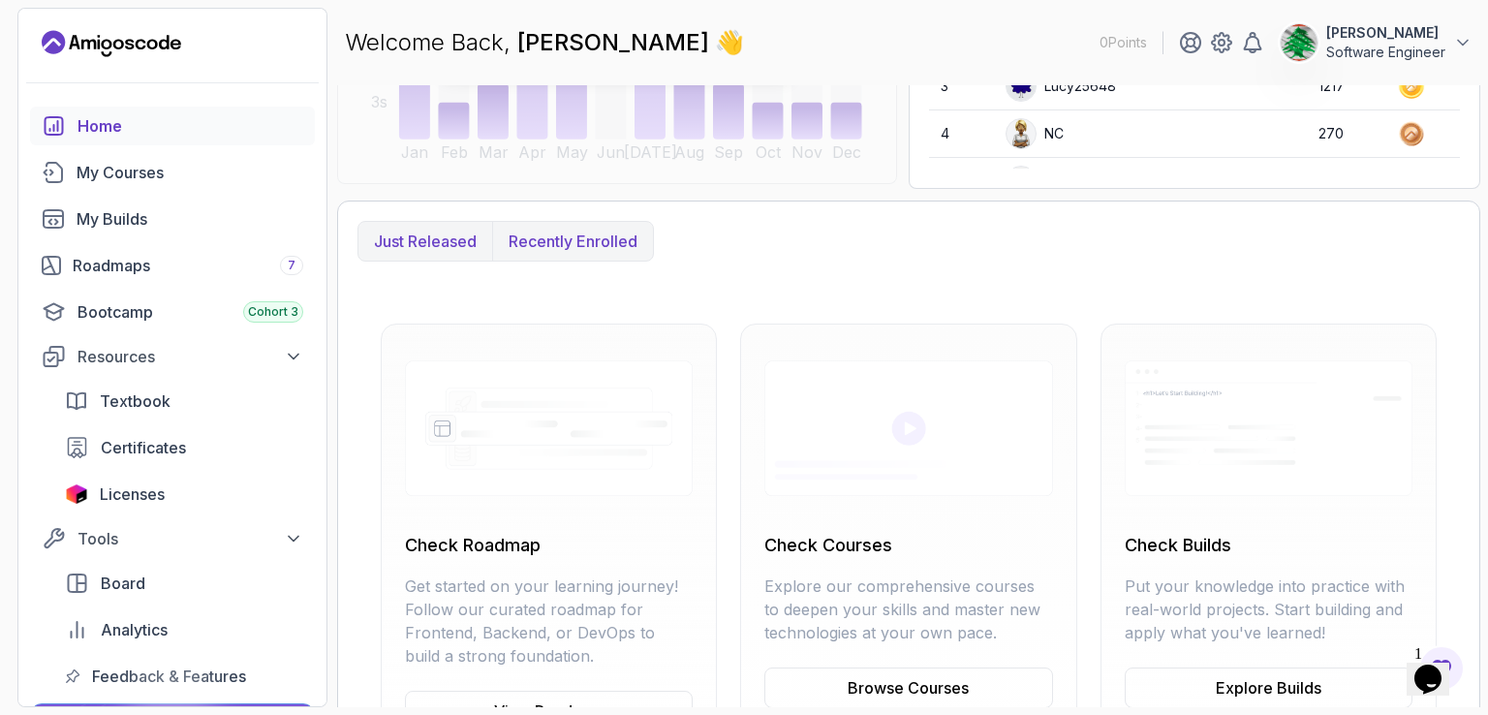
click at [435, 240] on p "Just released" at bounding box center [425, 241] width 103 height 23
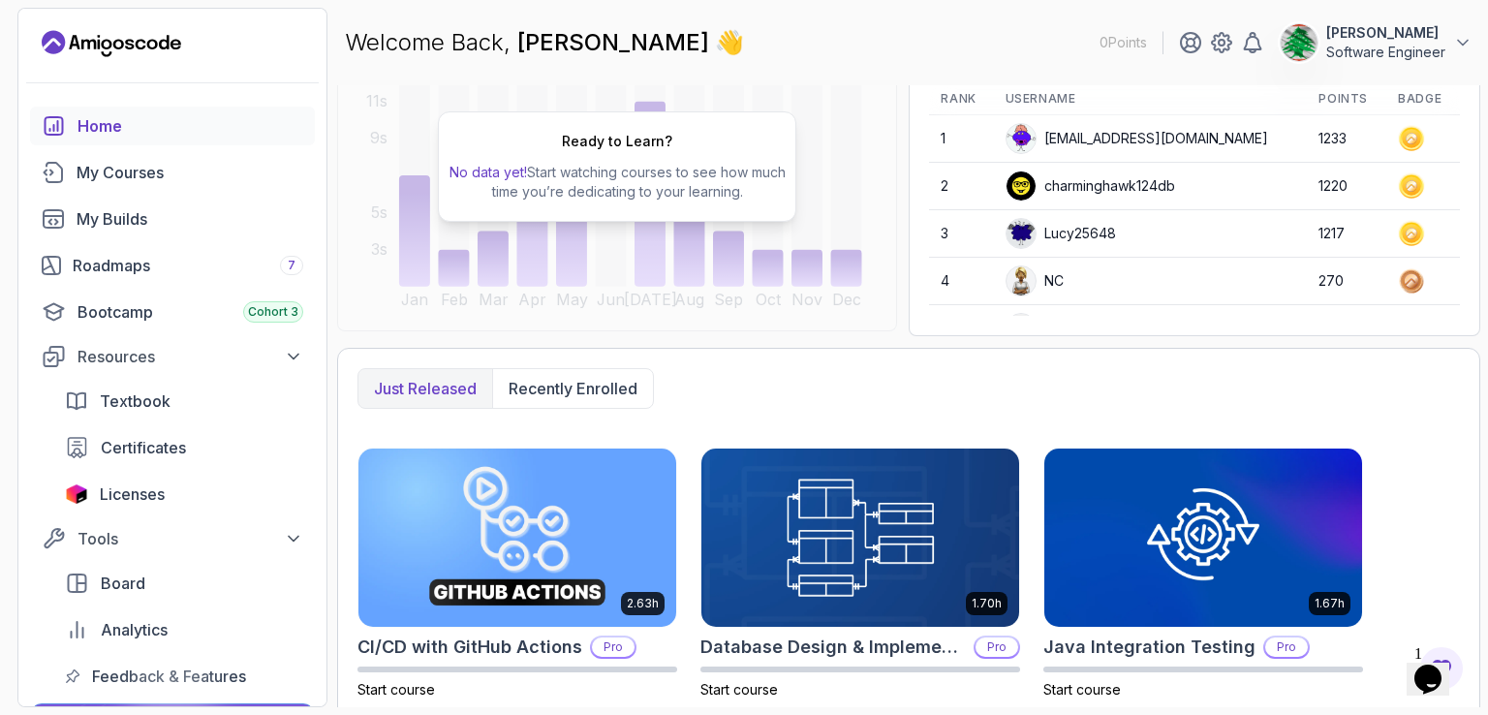
scroll to position [0, 0]
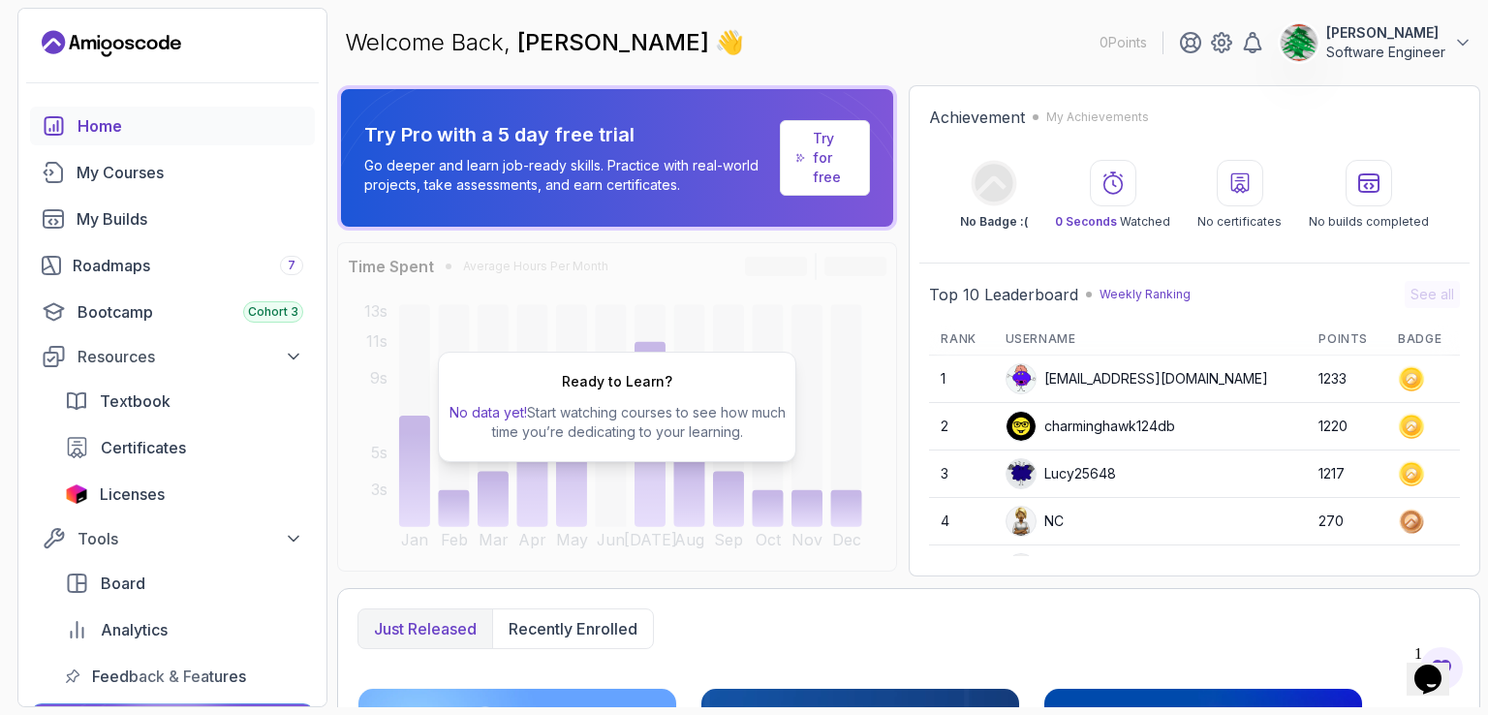
drag, startPoint x: 1187, startPoint y: 620, endPoint x: 1176, endPoint y: 245, distance: 375.1
click at [144, 50] on icon "Landing page" at bounding box center [112, 43] width 140 height 31
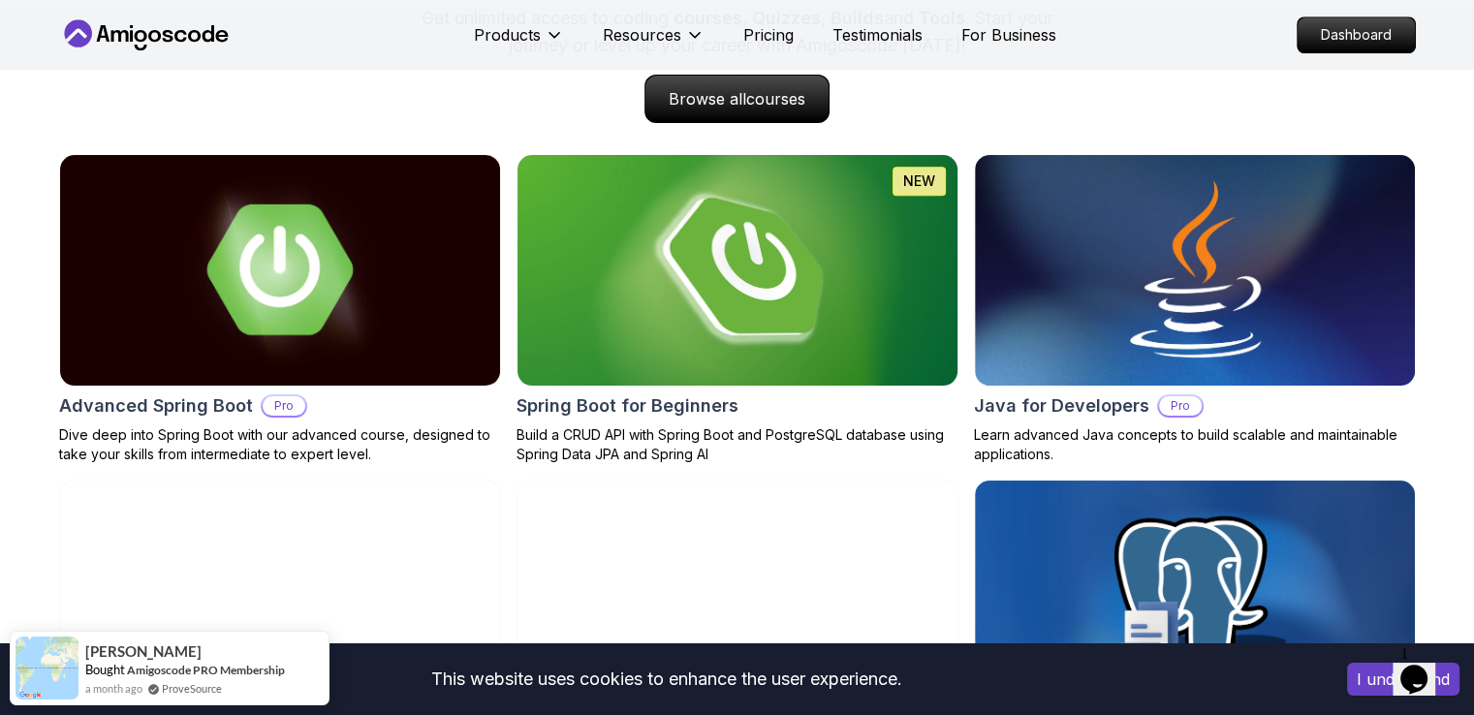
scroll to position [1938, 0]
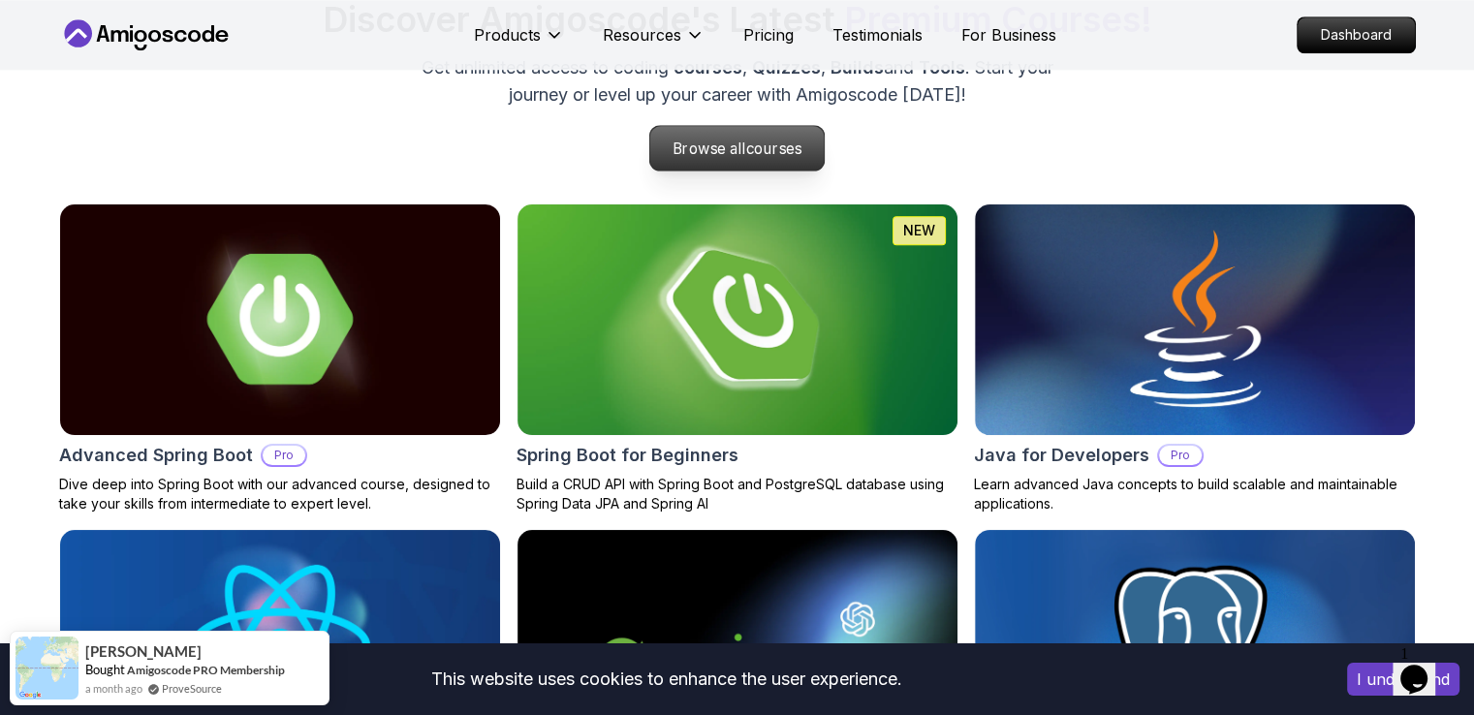
click at [773, 157] on span "courses" at bounding box center [774, 148] width 56 height 18
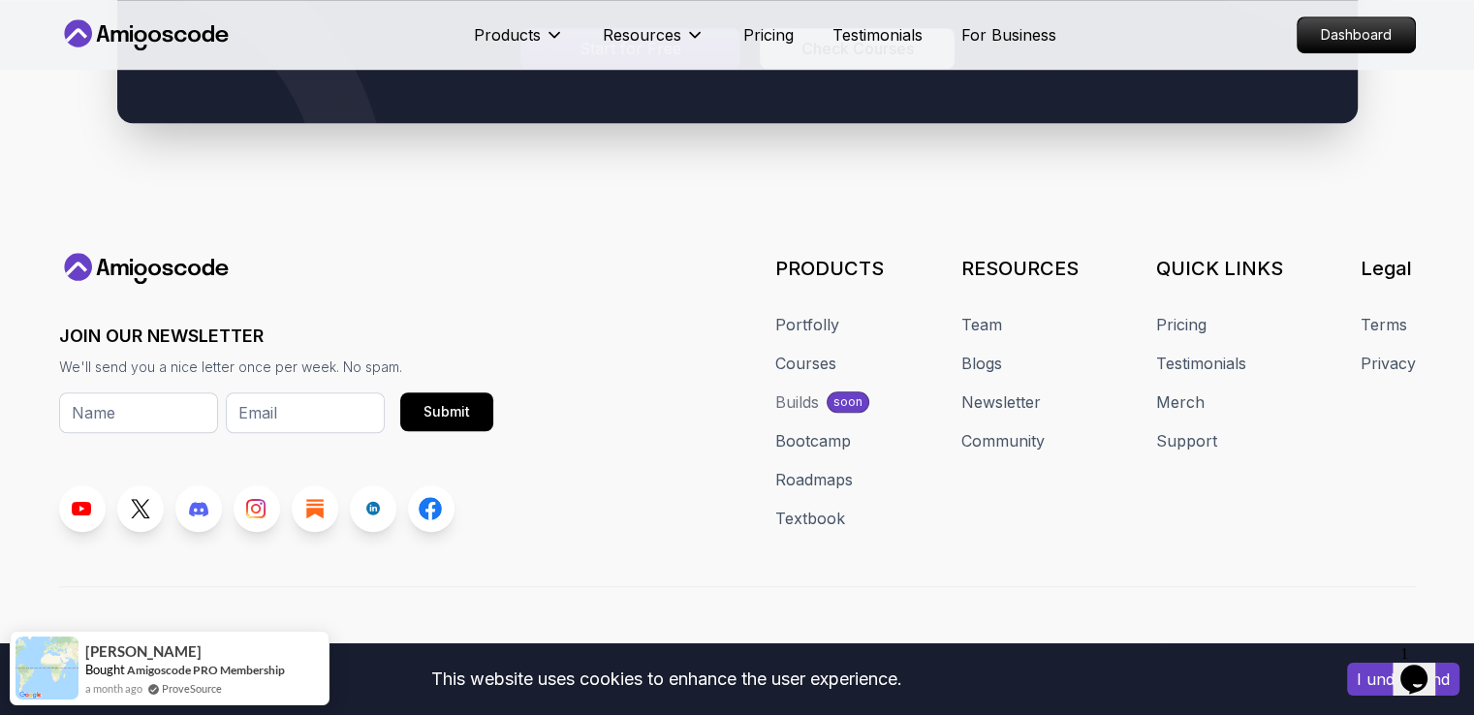
scroll to position [8921, 0]
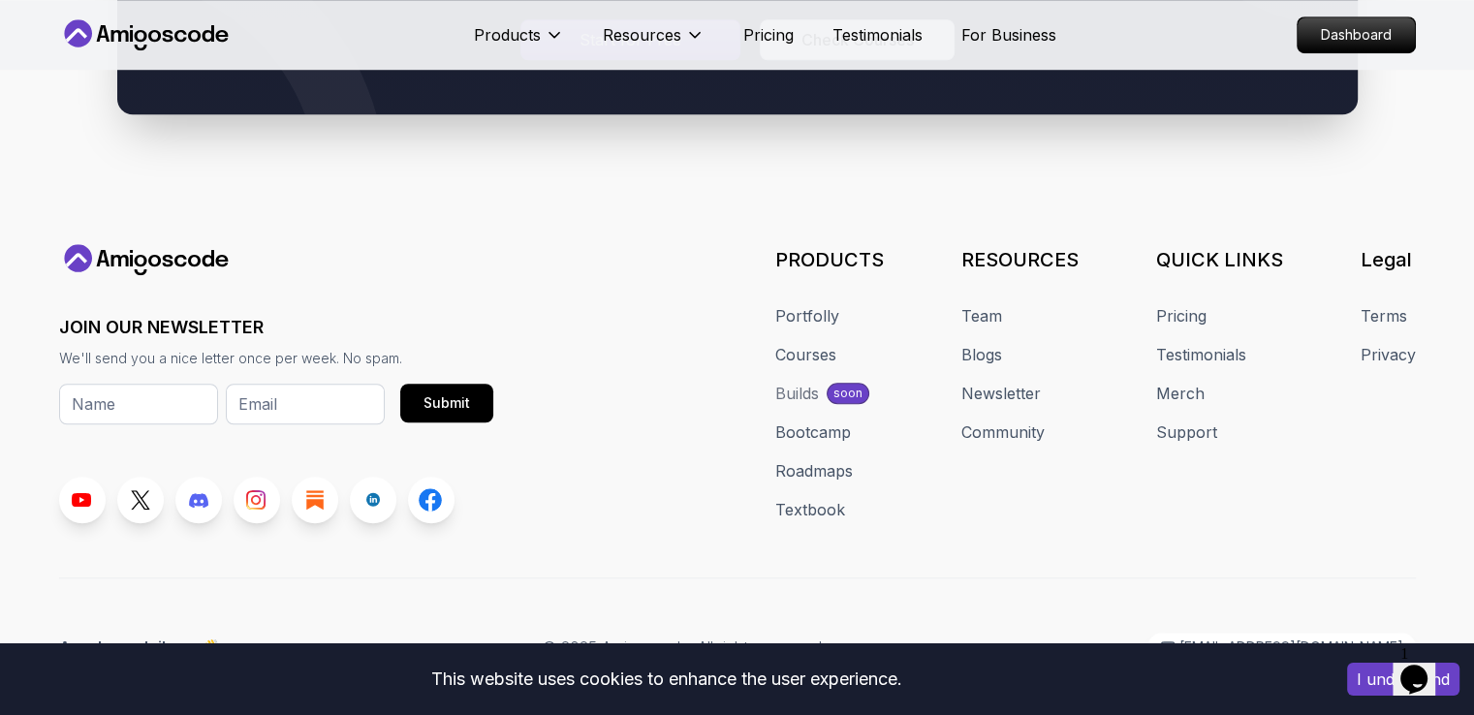
click at [608, 392] on div "JOIN OUR NEWSLETTER We'll send you a nice letter once per week. No spam. Submit…" at bounding box center [737, 383] width 1357 height 279
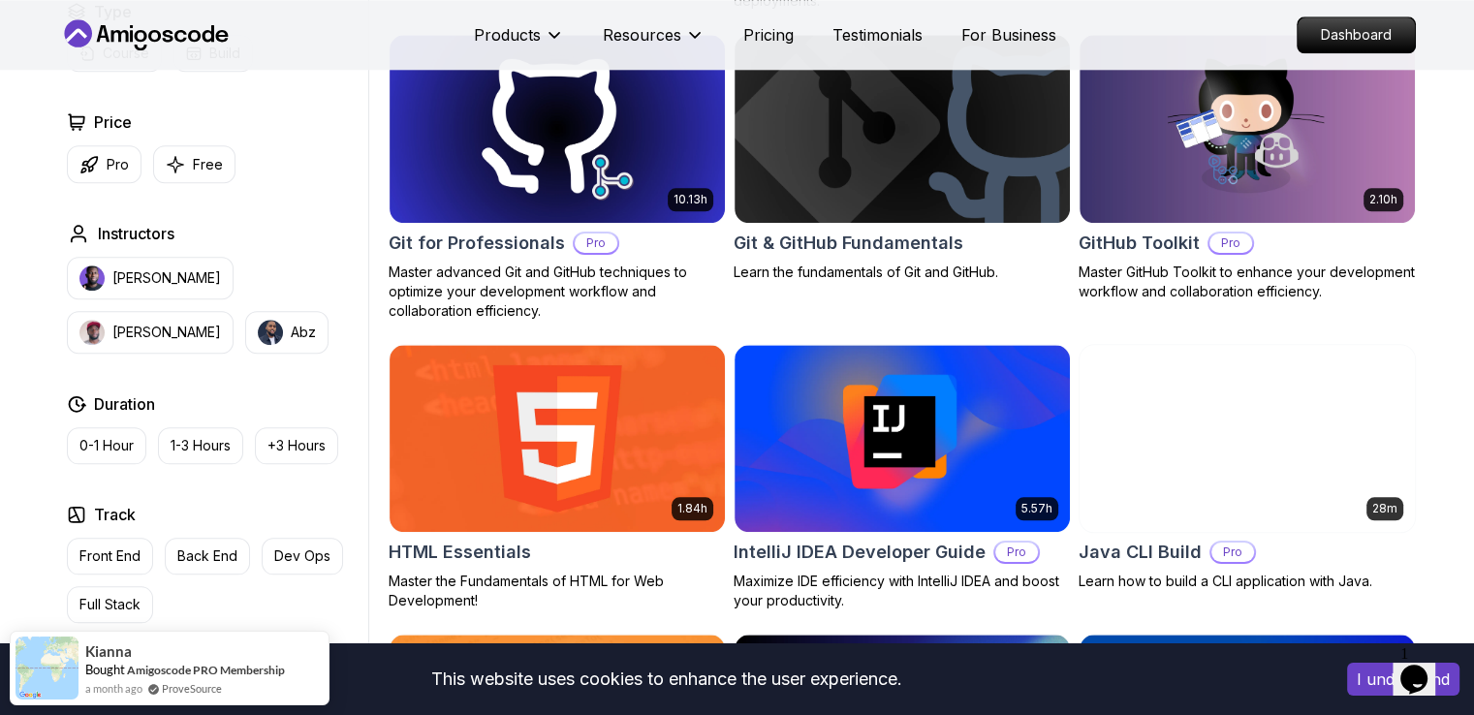
scroll to position [155, 0]
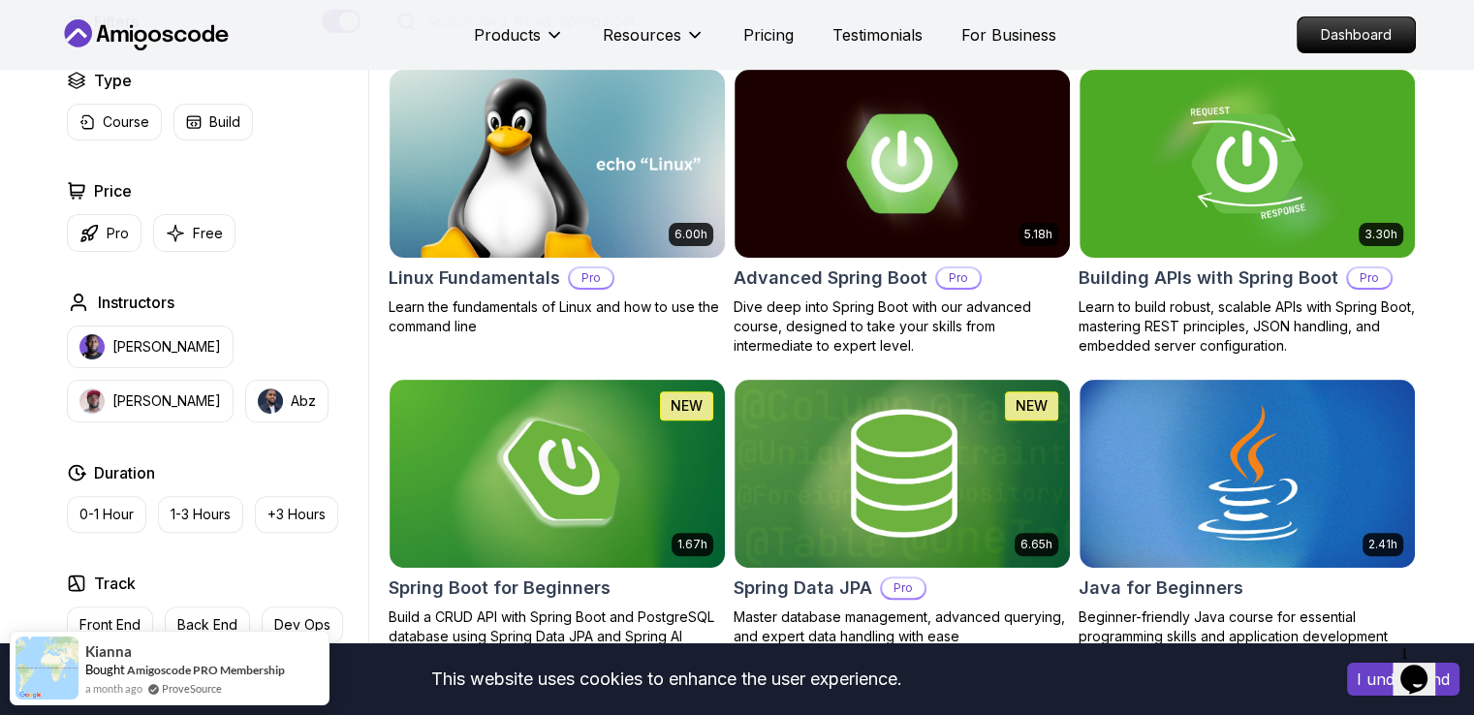
drag, startPoint x: 681, startPoint y: 462, endPoint x: 745, endPoint y: 133, distance: 335.6
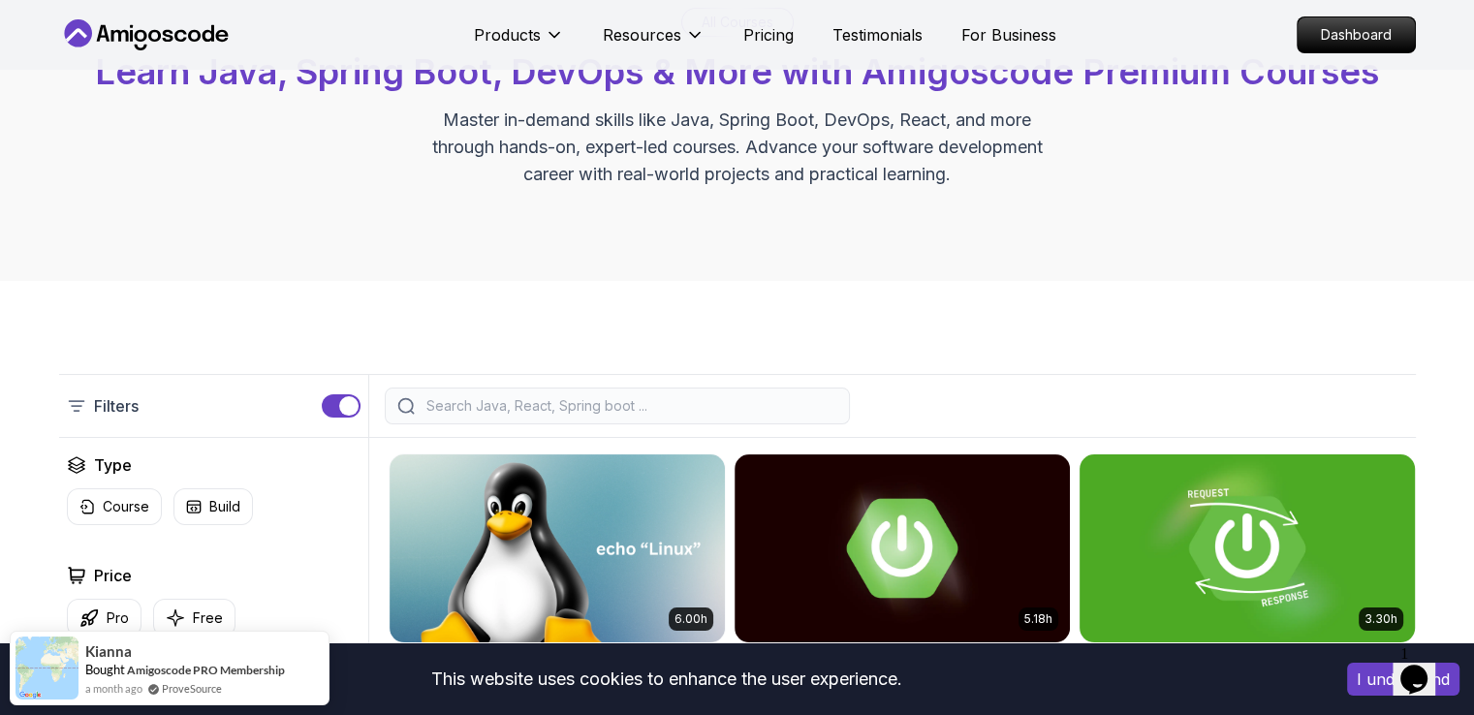
click at [1374, 669] on button "I understand" at bounding box center [1403, 679] width 112 height 33
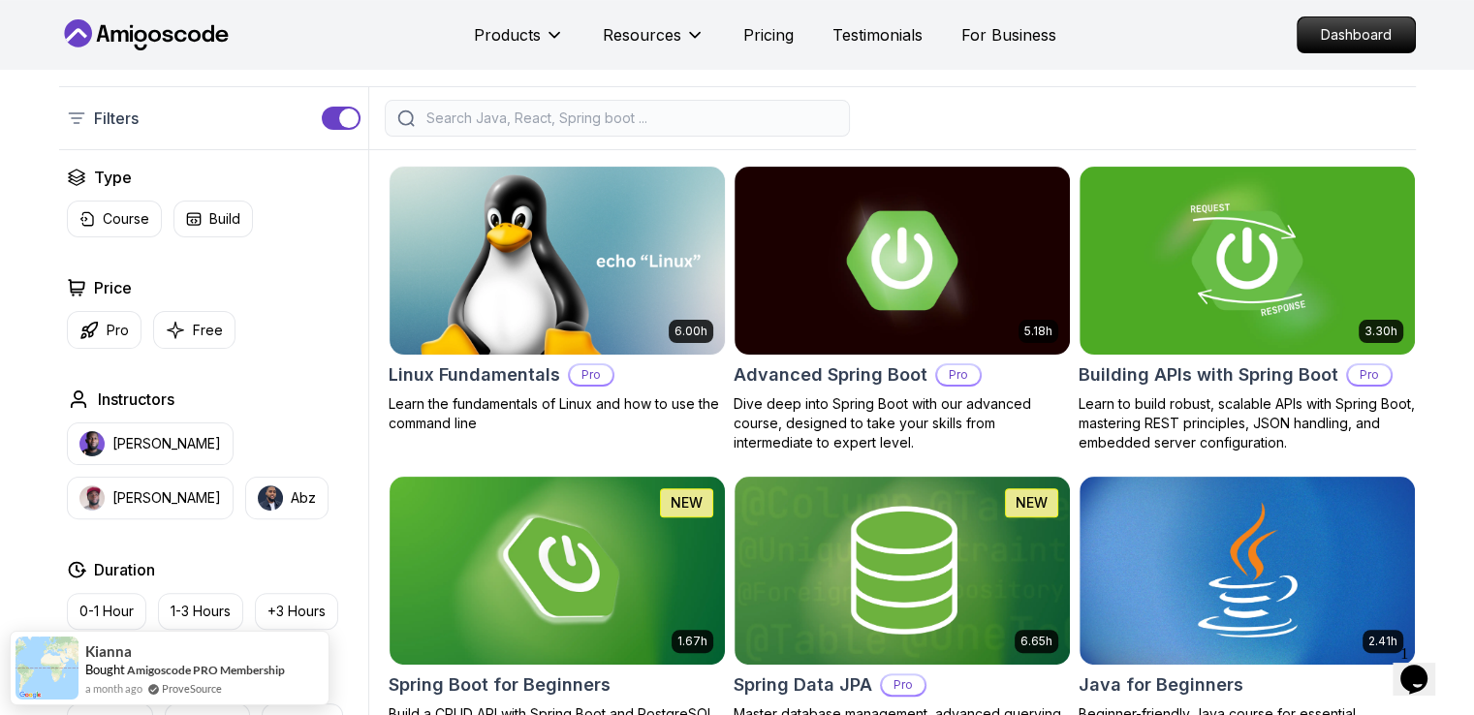
scroll to position [388, 0]
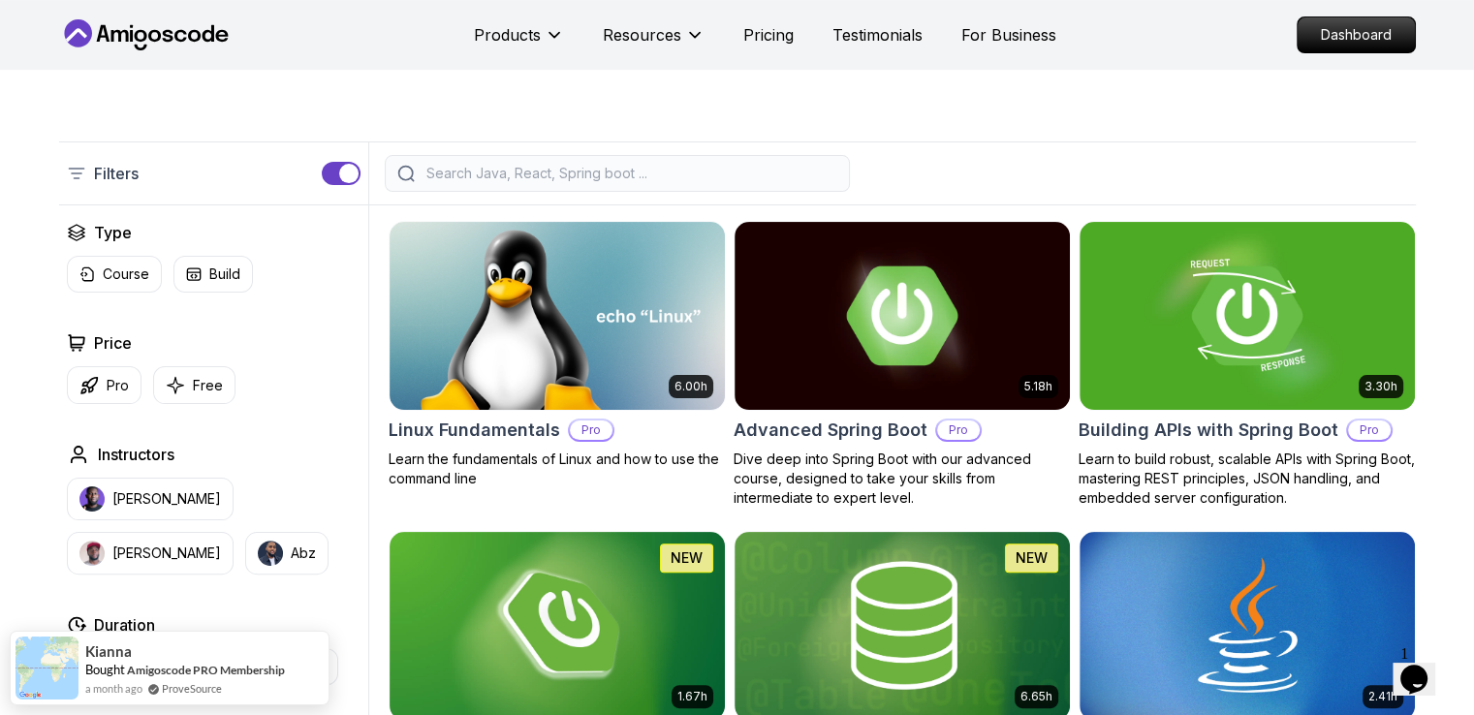
click at [190, 408] on div "Type Course Build Price Pro Free Instructors Nelson Djalo Richard Abz Duration …" at bounding box center [213, 587] width 309 height 733
click at [188, 399] on button "Free" at bounding box center [194, 385] width 82 height 38
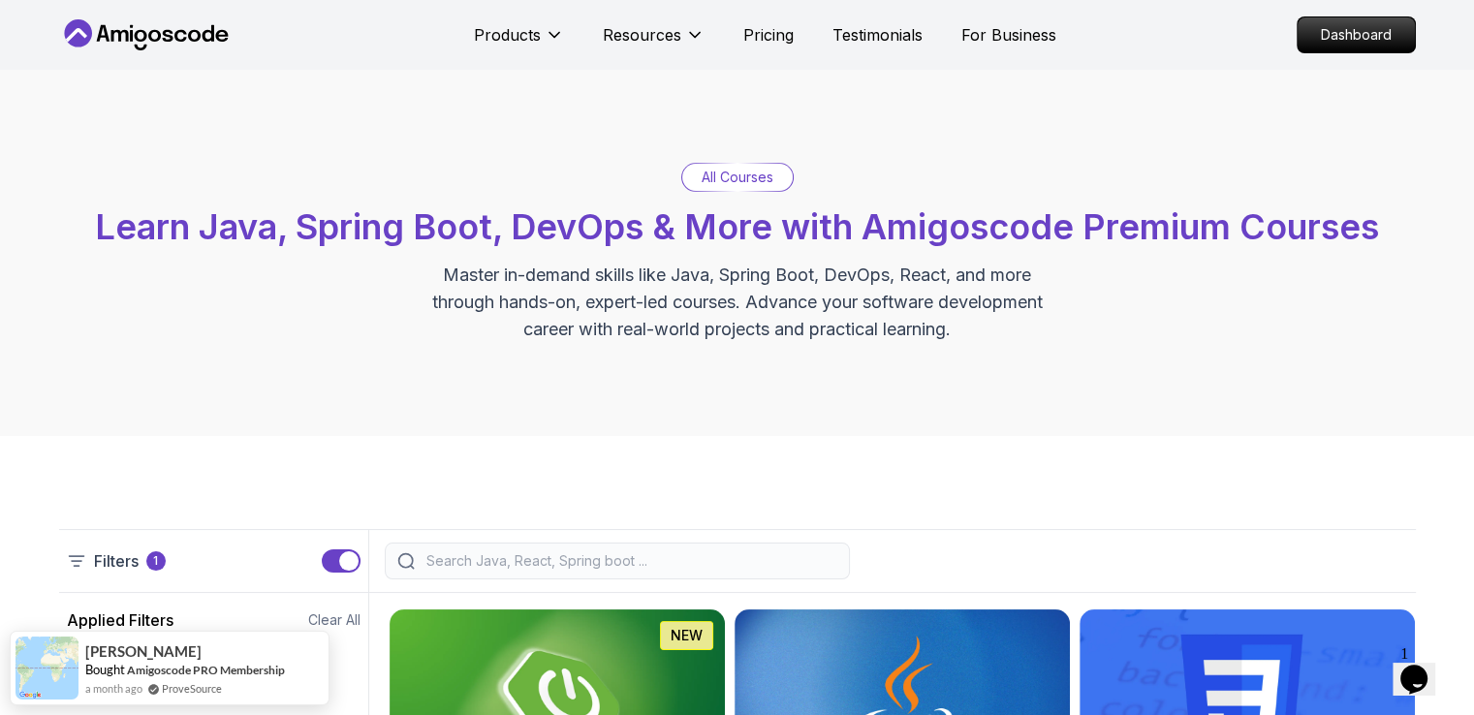
drag, startPoint x: 890, startPoint y: 533, endPoint x: 919, endPoint y: 148, distance: 385.7
click at [712, 184] on p "All Courses" at bounding box center [738, 177] width 72 height 19
click at [715, 179] on p "All Courses" at bounding box center [738, 177] width 72 height 19
click at [637, 1] on nav "Products Resources Resources Team Meet our awesome team members Blog The latest…" at bounding box center [737, 35] width 1357 height 70
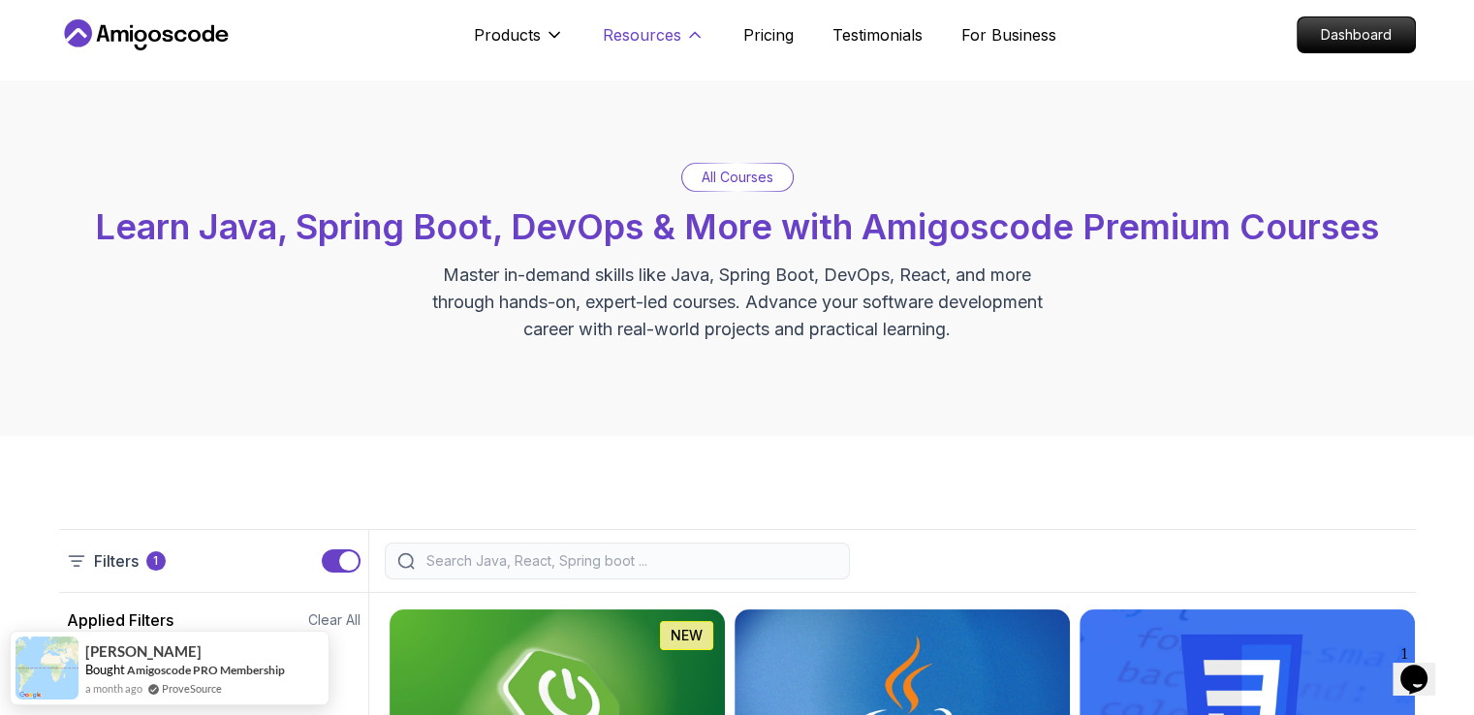
click at [648, 26] on p "Resources" at bounding box center [642, 34] width 78 height 23
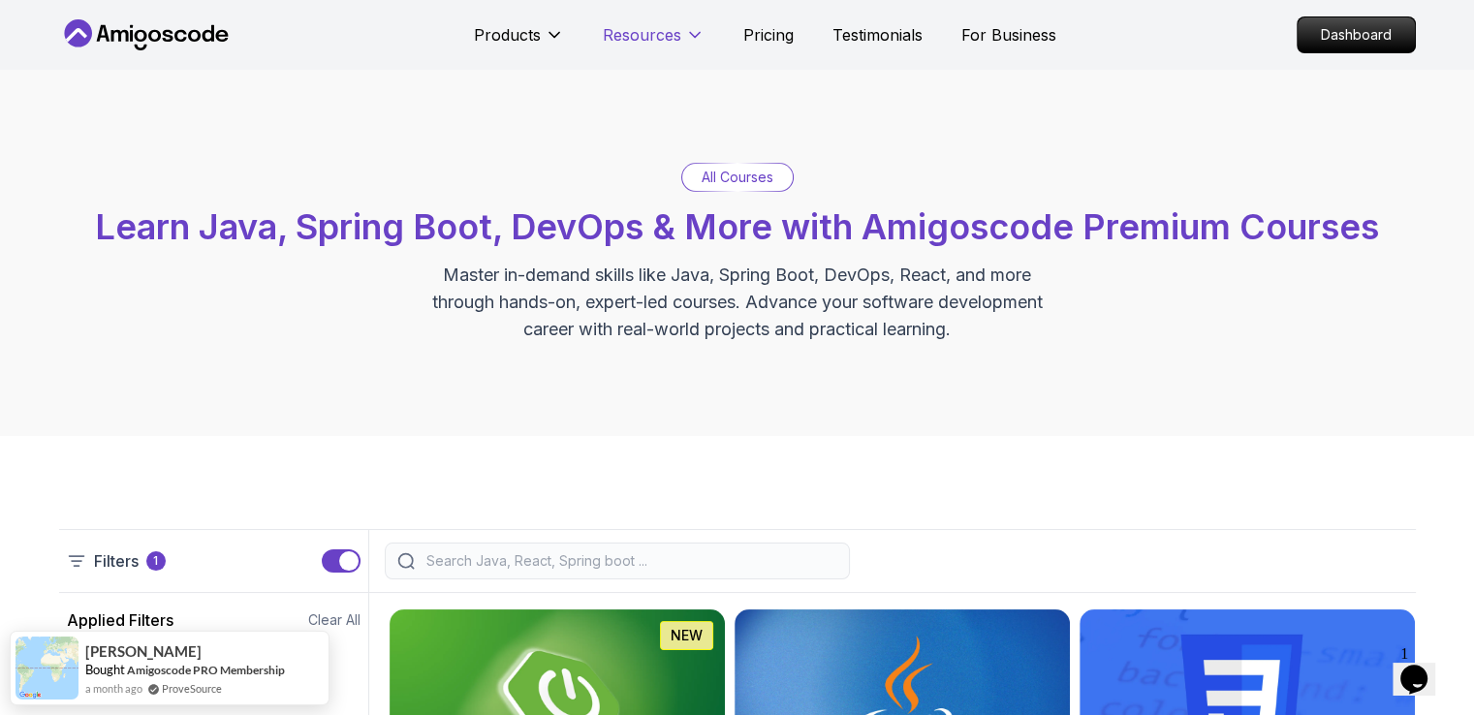
click at [648, 26] on p "Resources" at bounding box center [642, 34] width 78 height 23
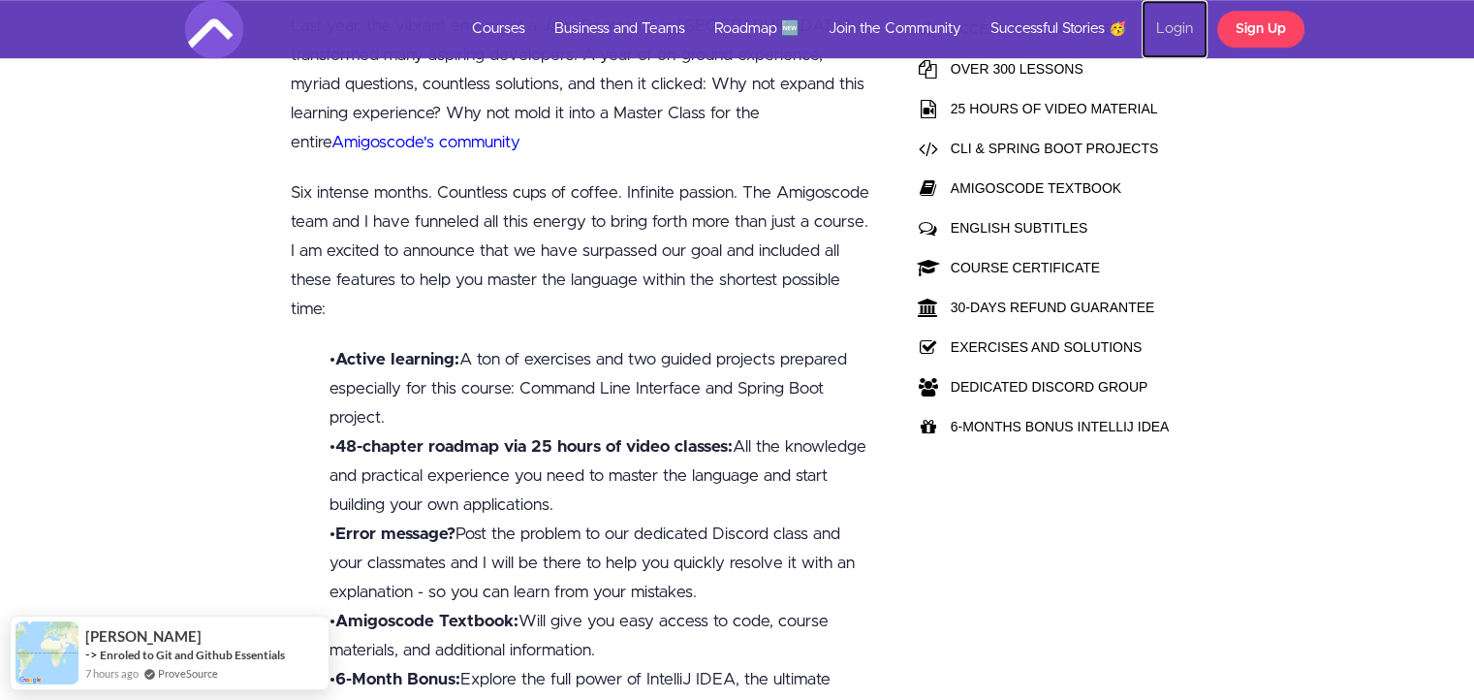
click at [1179, 23] on link "Login" at bounding box center [1174, 29] width 66 height 58
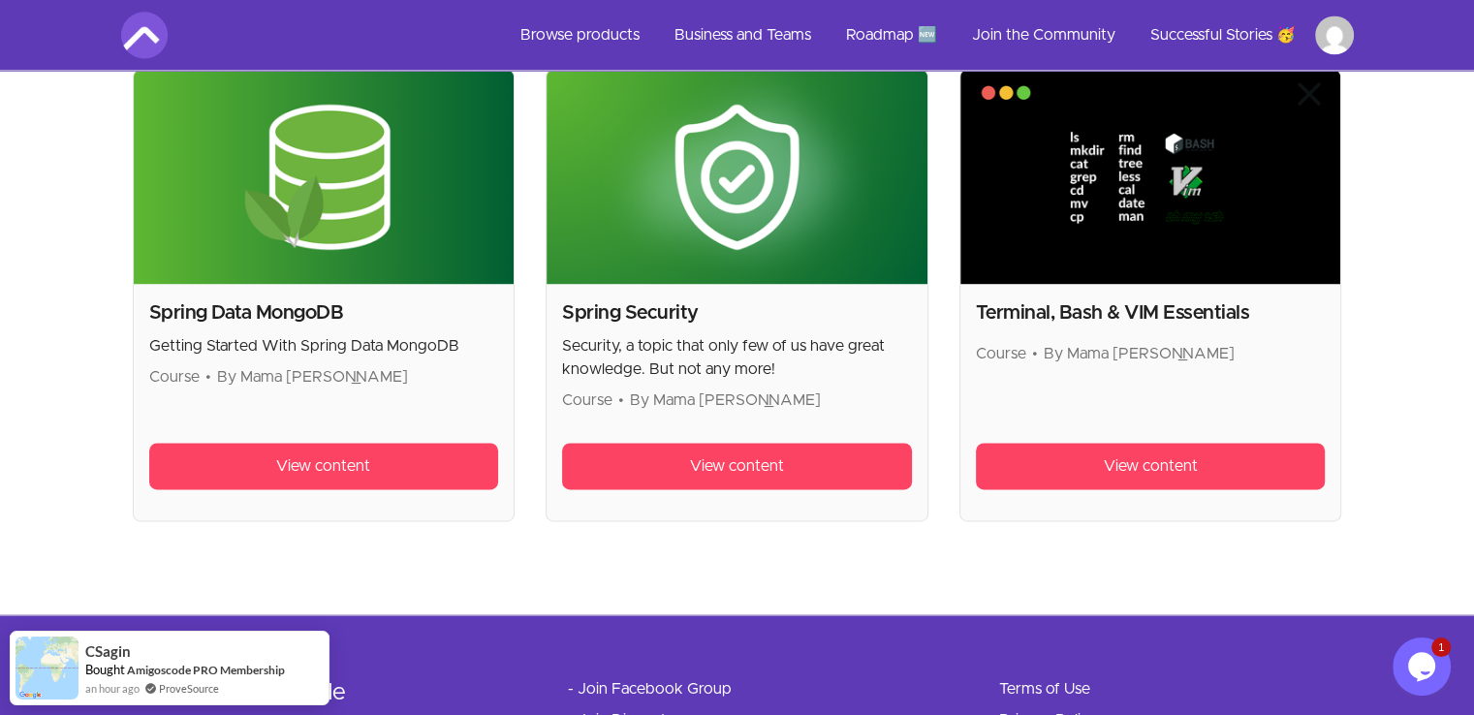
drag, startPoint x: 1426, startPoint y: 400, endPoint x: 1384, endPoint y: 509, distance: 116.6
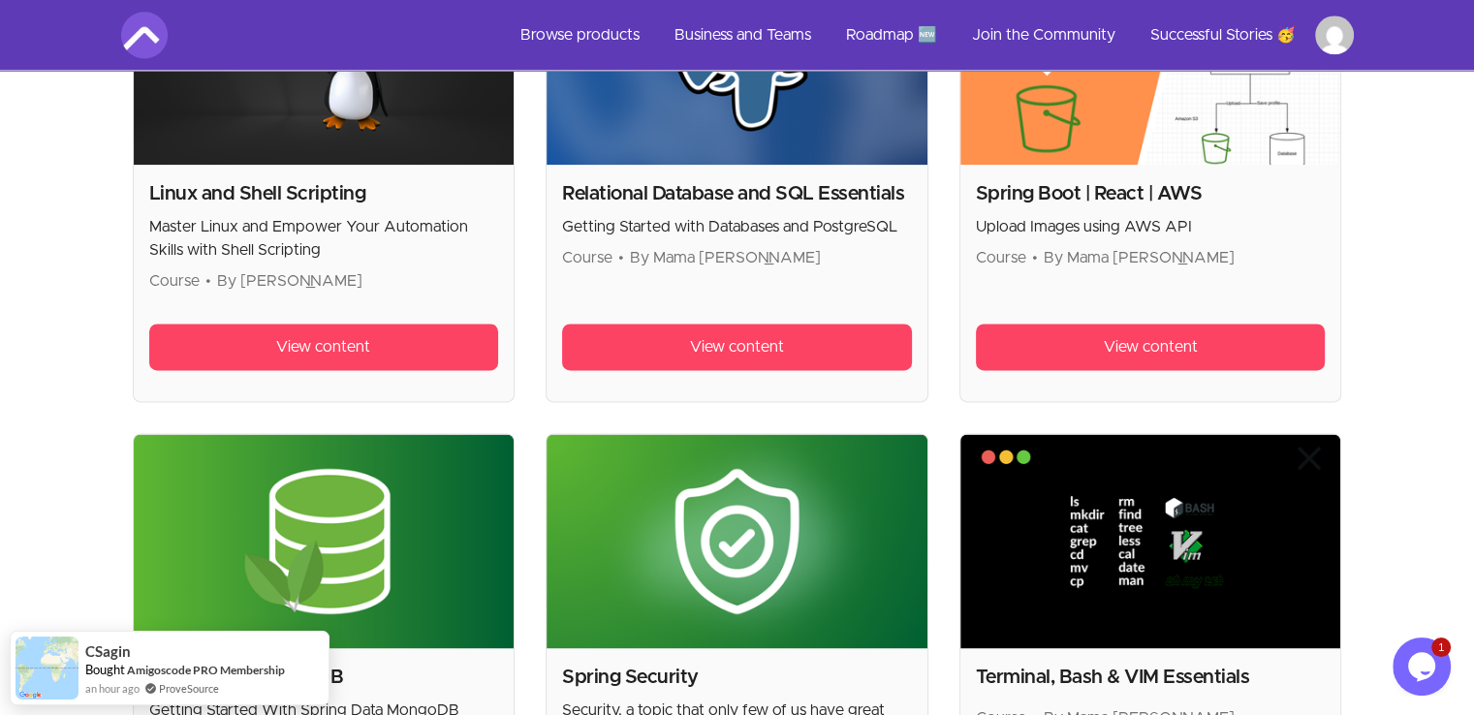
drag, startPoint x: 1377, startPoint y: 493, endPoint x: 1411, endPoint y: 292, distance: 204.4
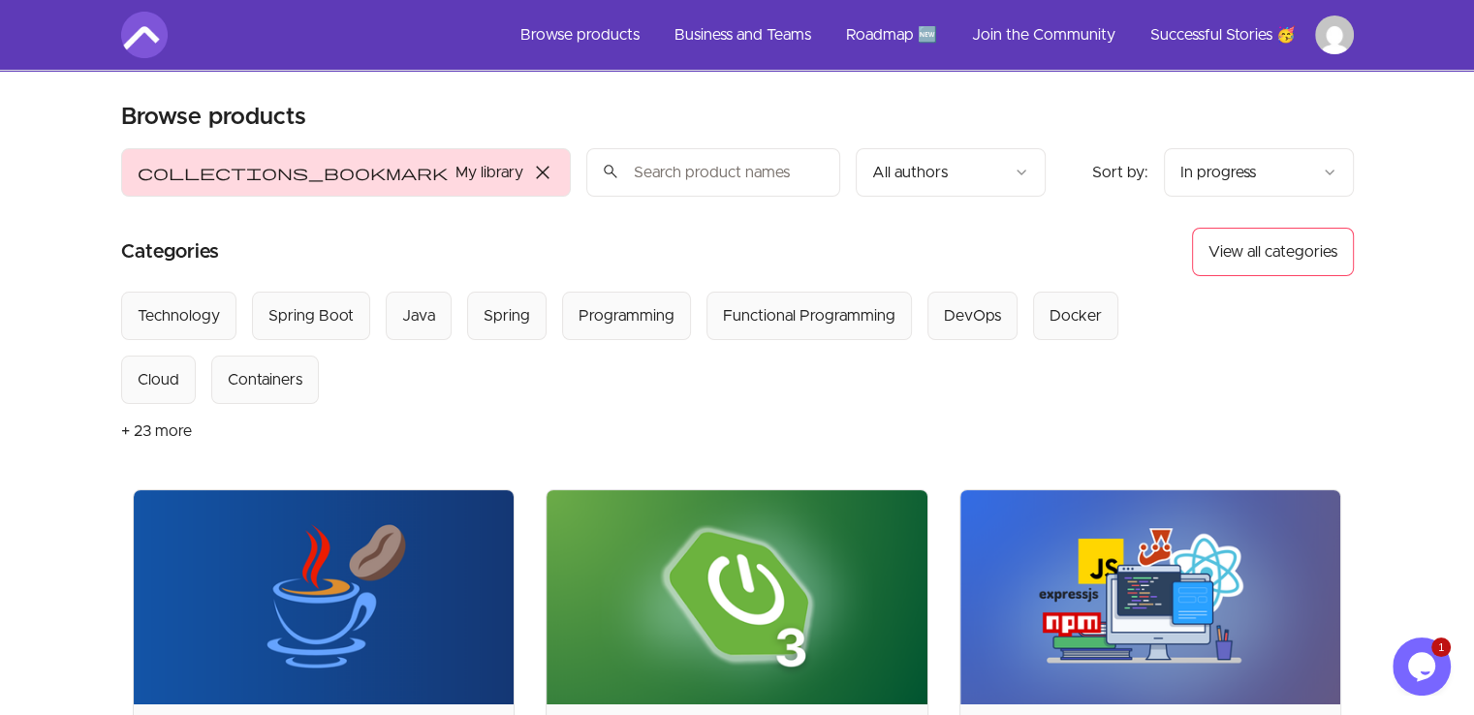
drag, startPoint x: 1430, startPoint y: 352, endPoint x: 806, endPoint y: 148, distance: 656.3
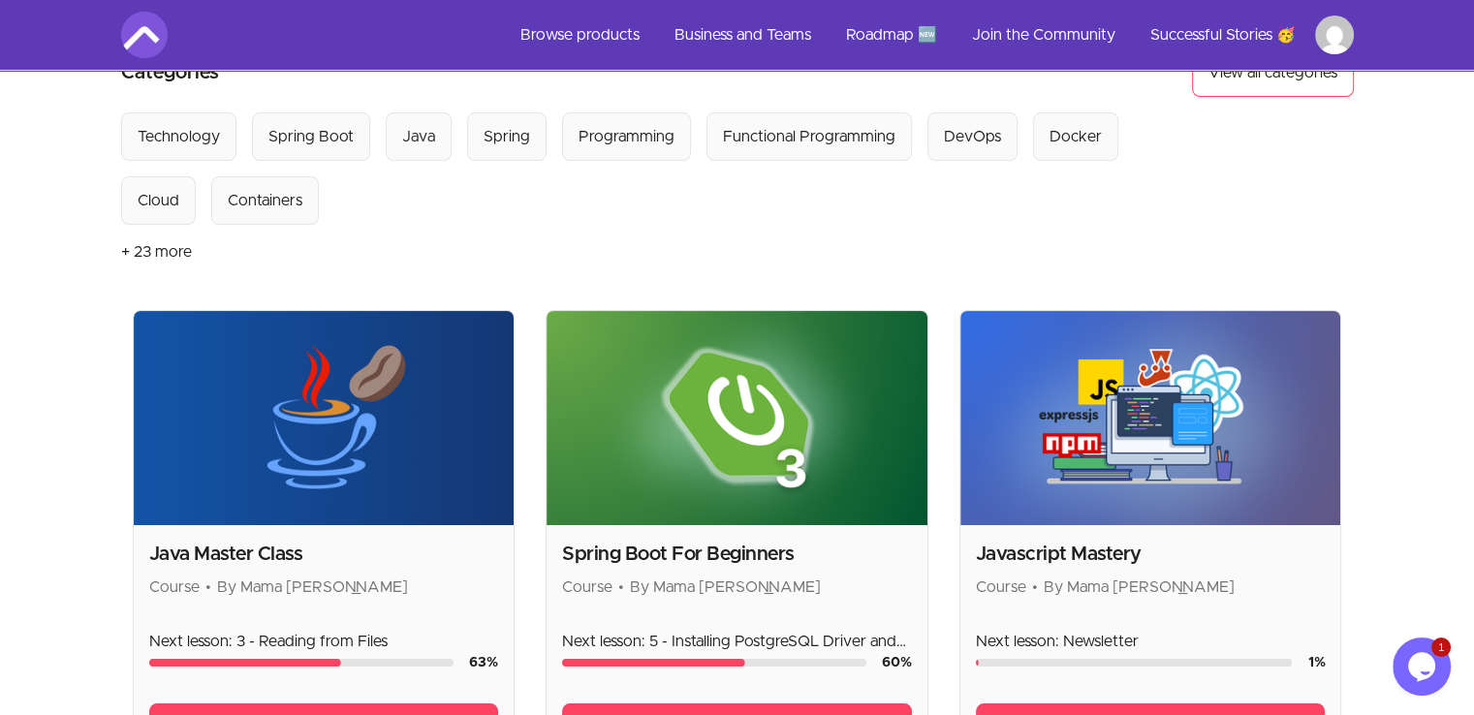
scroll to position [194, 0]
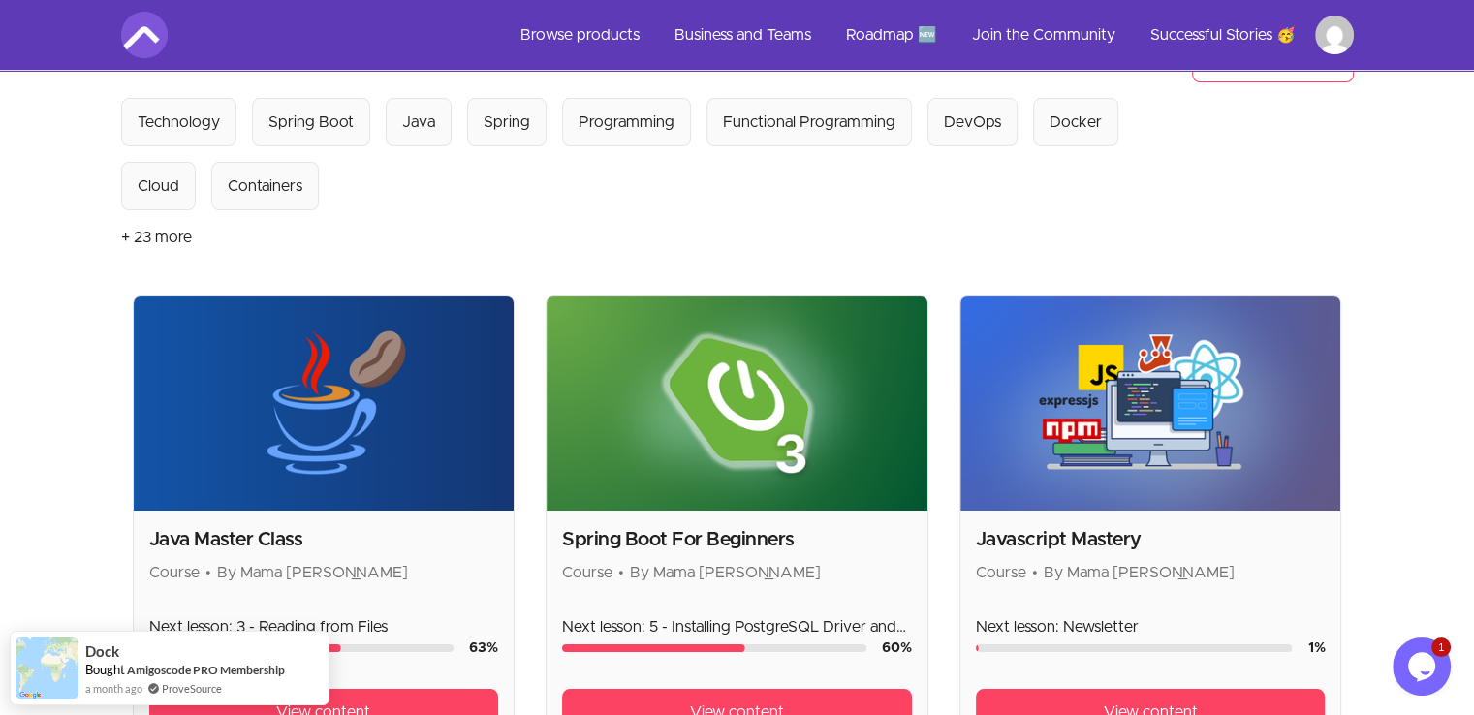
click at [402, 400] on img at bounding box center [324, 403] width 381 height 214
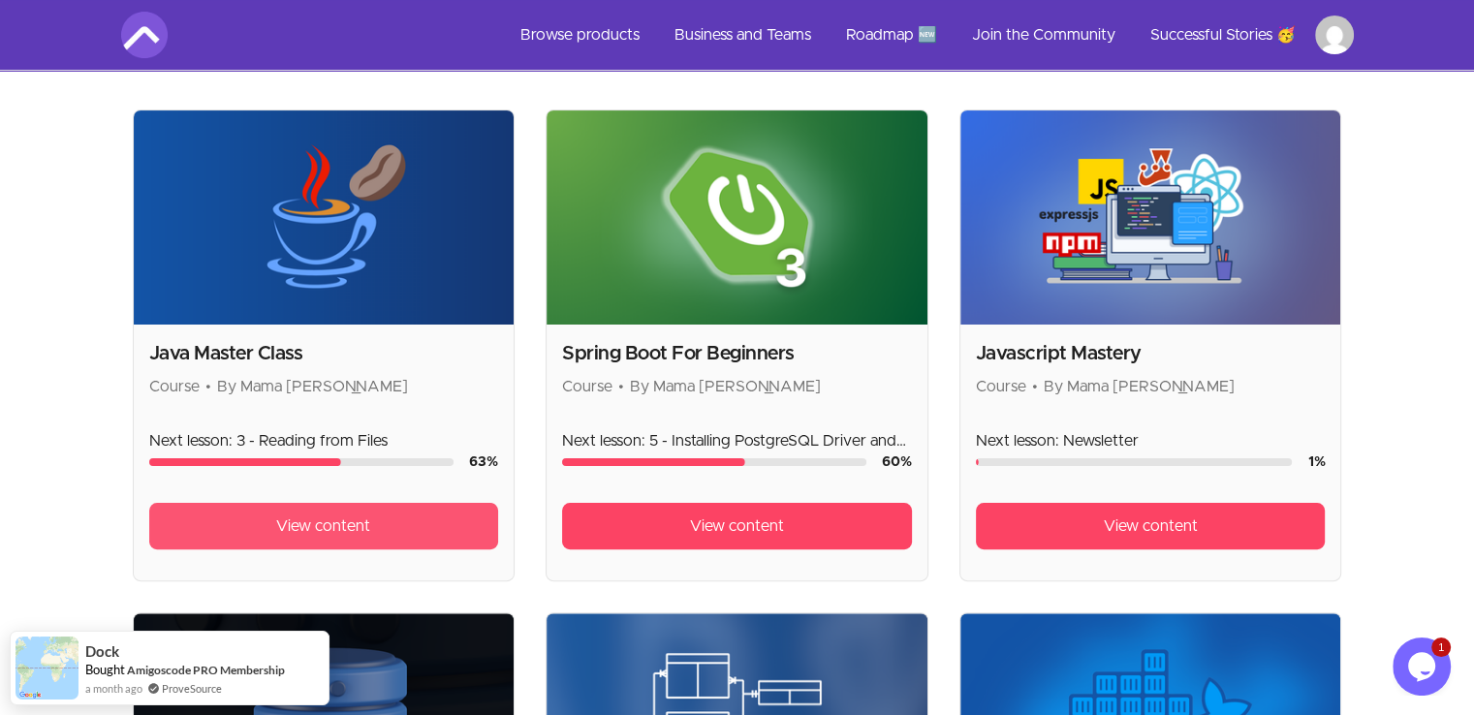
scroll to position [388, 0]
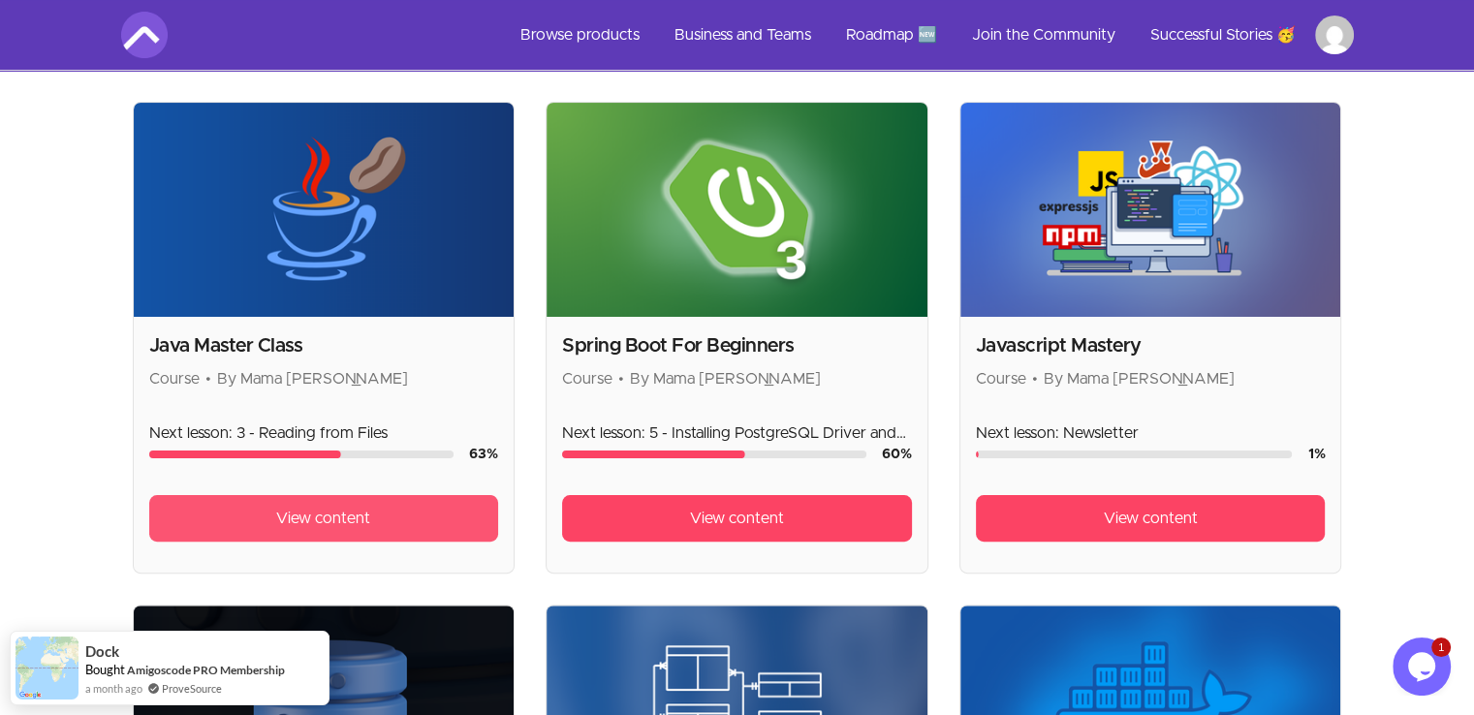
click at [318, 507] on span "View content" at bounding box center [323, 518] width 94 height 23
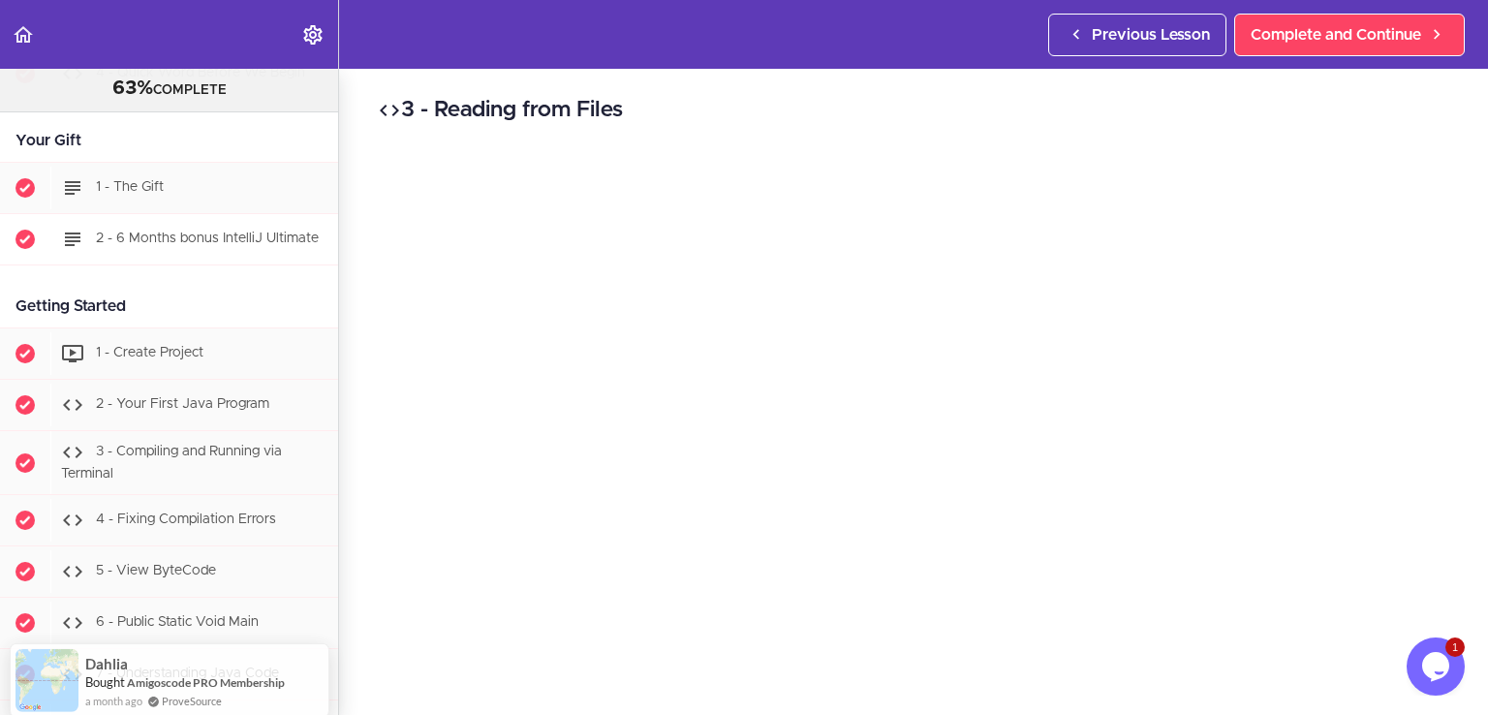
scroll to position [1066, 0]
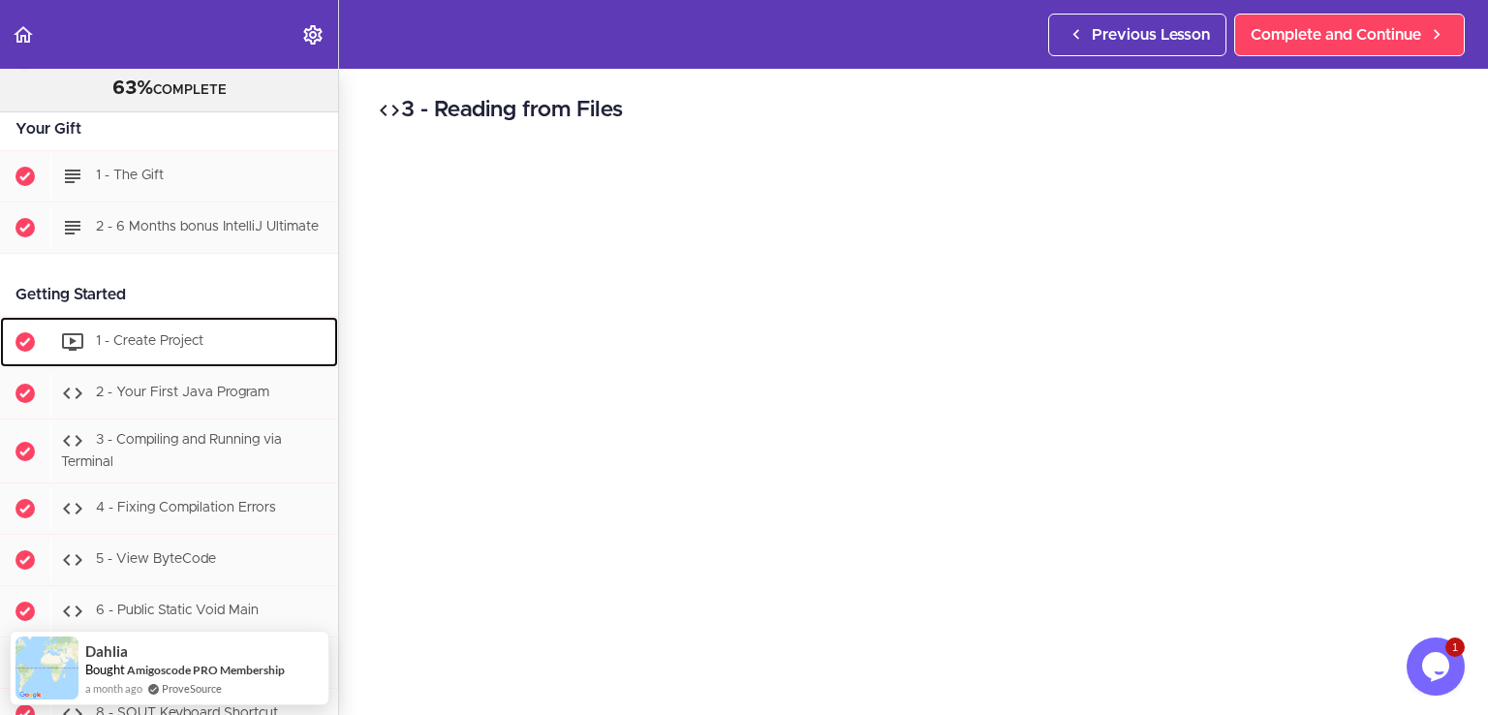
click at [229, 355] on div "1 - Create Project" at bounding box center [194, 342] width 288 height 43
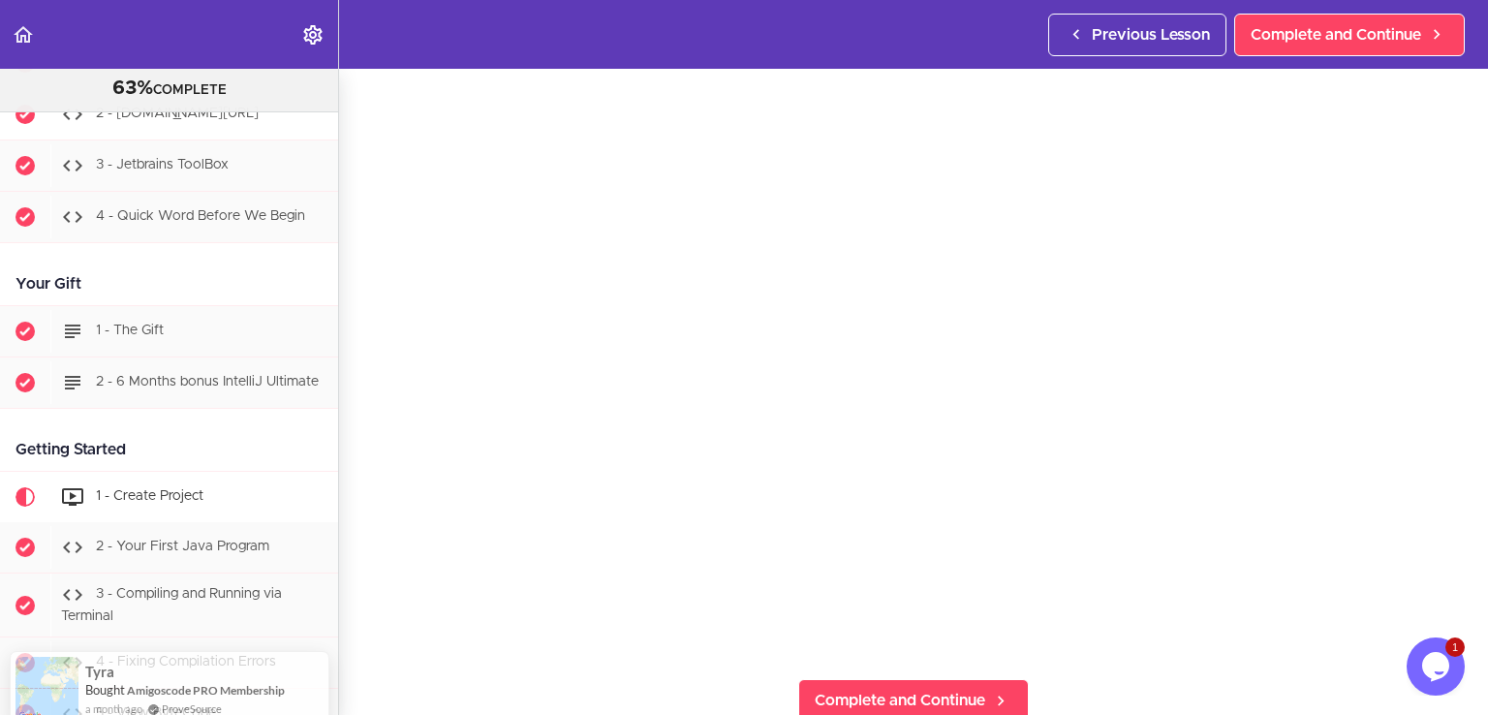
scroll to position [1066, 0]
